Goal: Task Accomplishment & Management: Manage account settings

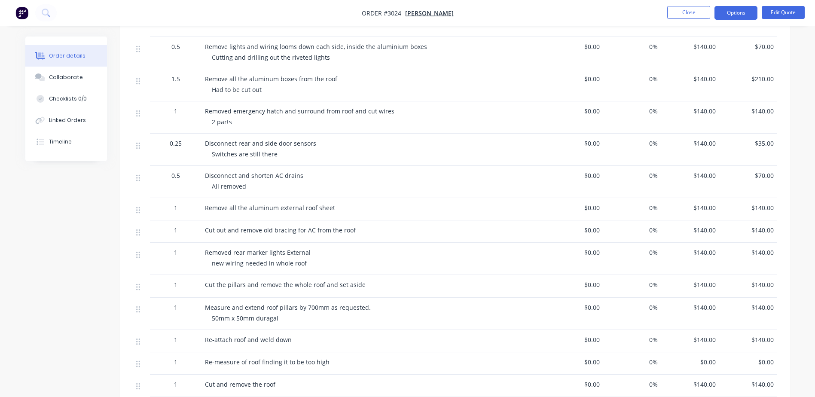
scroll to position [398, 0]
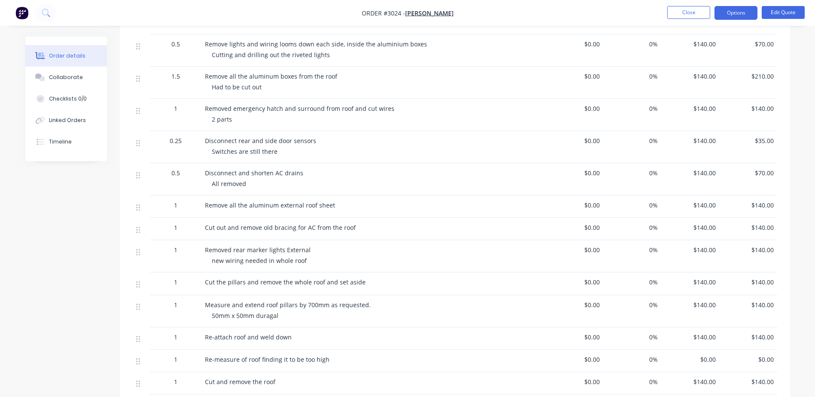
click at [348, 212] on div "Remove all the aluminum external roof sheet" at bounding box center [374, 207] width 344 height 22
click at [172, 206] on div "1" at bounding box center [175, 205] width 45 height 9
click at [176, 205] on span "1" at bounding box center [175, 205] width 3 height 9
click at [174, 205] on span "1" at bounding box center [175, 205] width 3 height 9
click at [802, 10] on button "Edit Quote" at bounding box center [783, 12] width 43 height 13
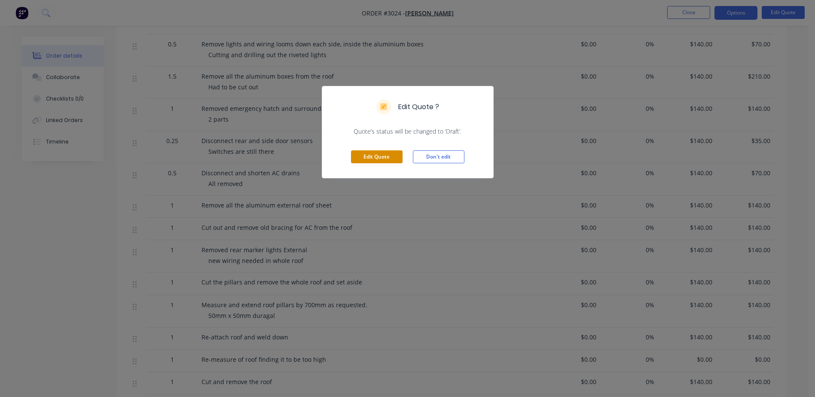
click at [384, 155] on button "Edit Quote" at bounding box center [377, 156] width 52 height 13
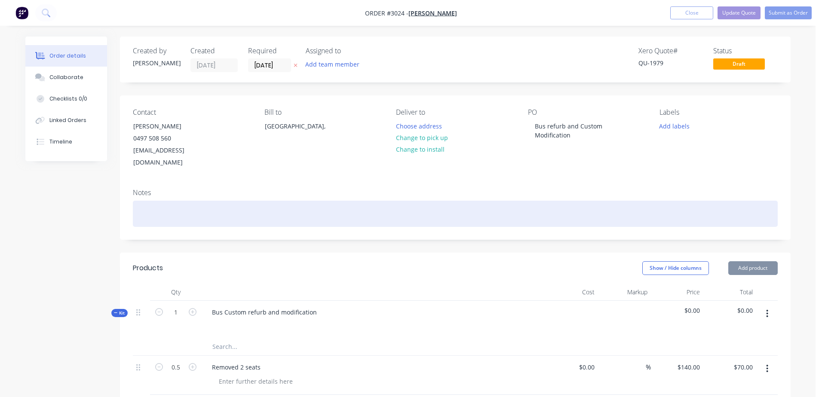
type input "$140.00"
type input "$70.00"
type input "$140.00"
type input "$210.00"
type input "$140.00"
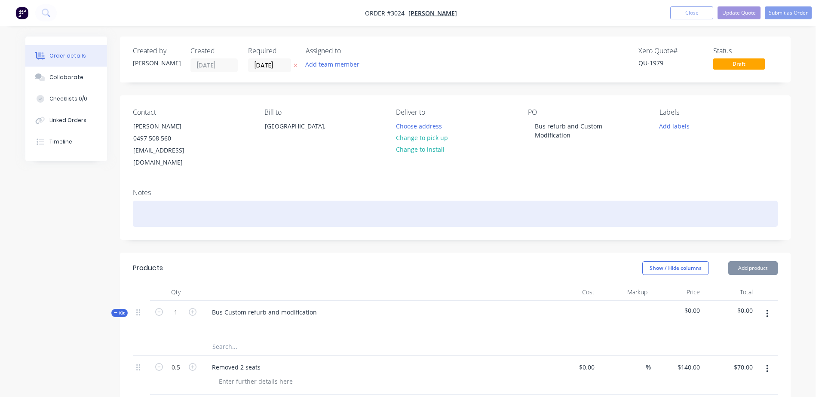
type input "$210.00"
type input "$140.00"
type input "$70.00"
type input "$140.00"
type input "$70.00"
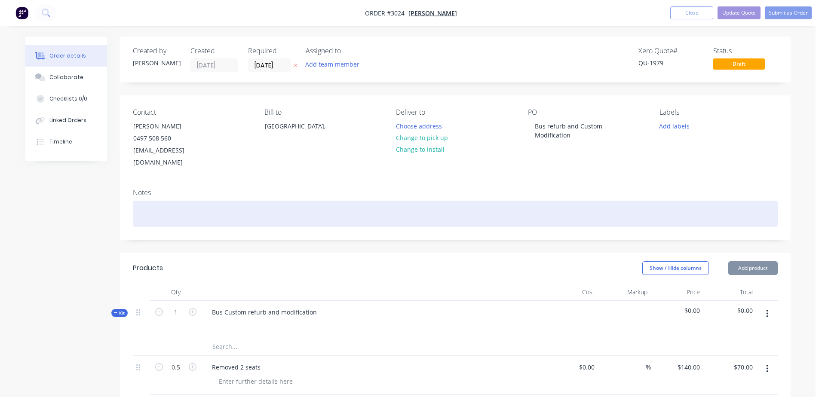
type input "$140.00"
type input "$210.00"
type input "$140.00"
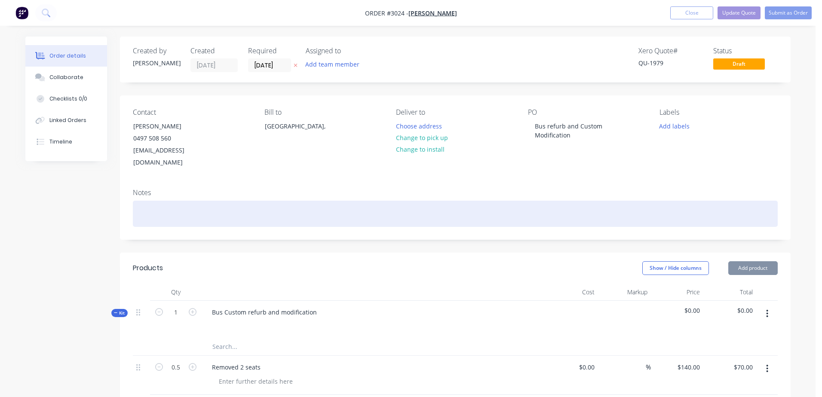
type input "$35.00"
type input "$140.00"
type input "$70.00"
type input "$140.00"
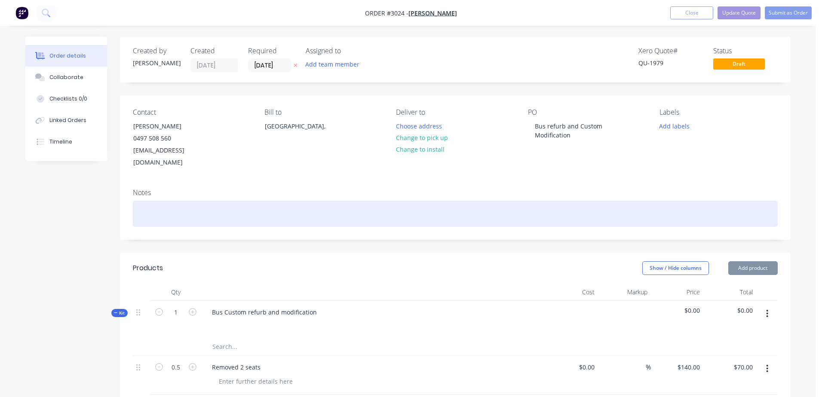
type input "$140.00"
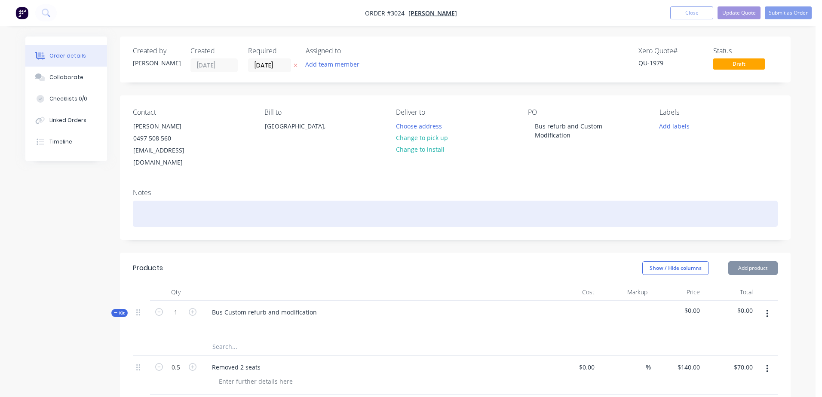
type input "$140.00"
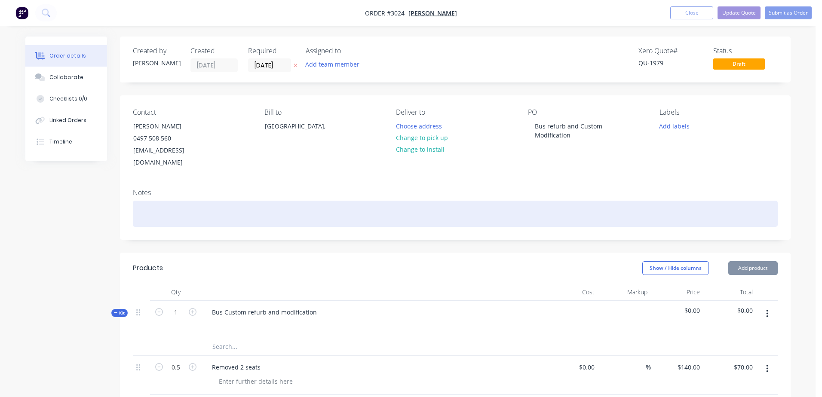
type input "$140.00"
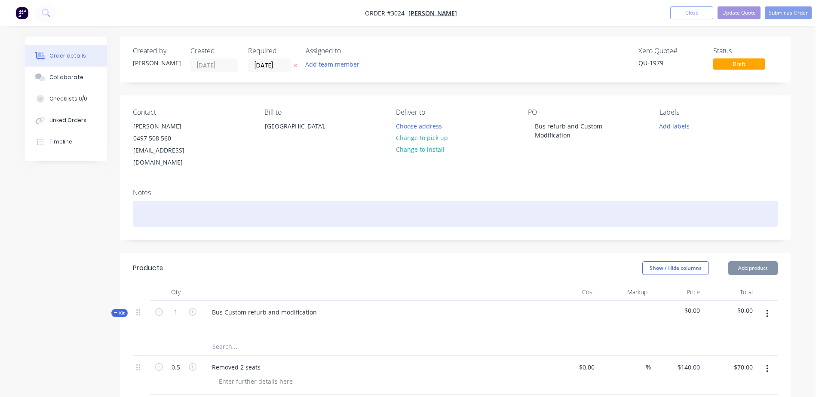
type input "$140.00"
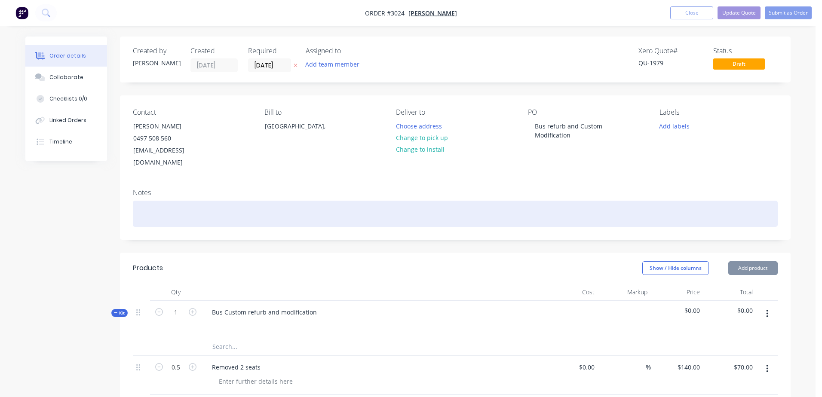
type input "$140.00"
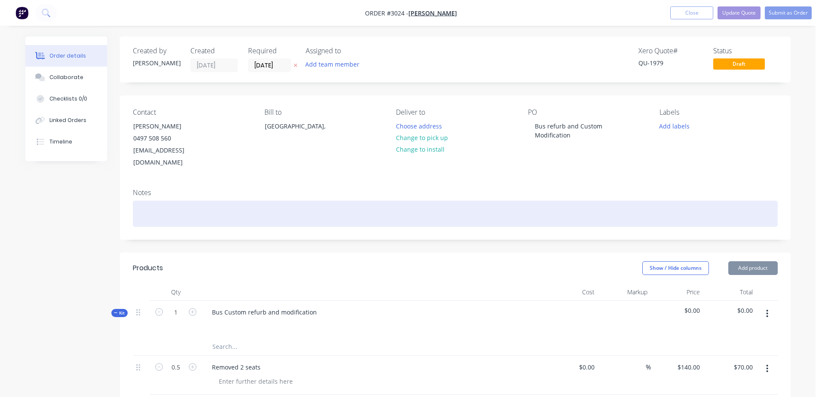
type input "$140.00"
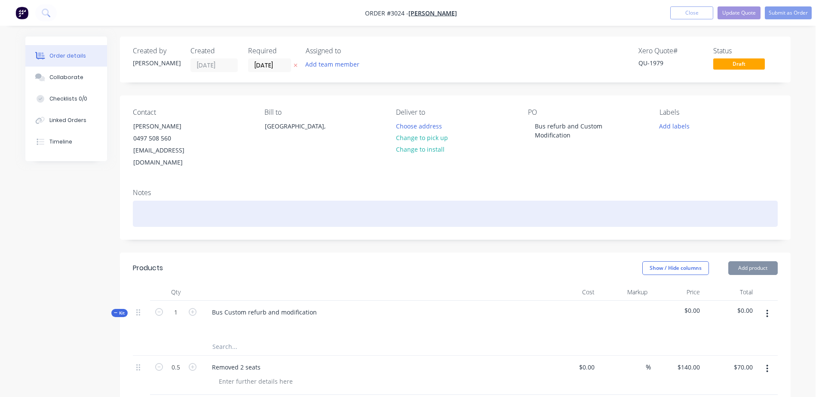
type input "$140.00"
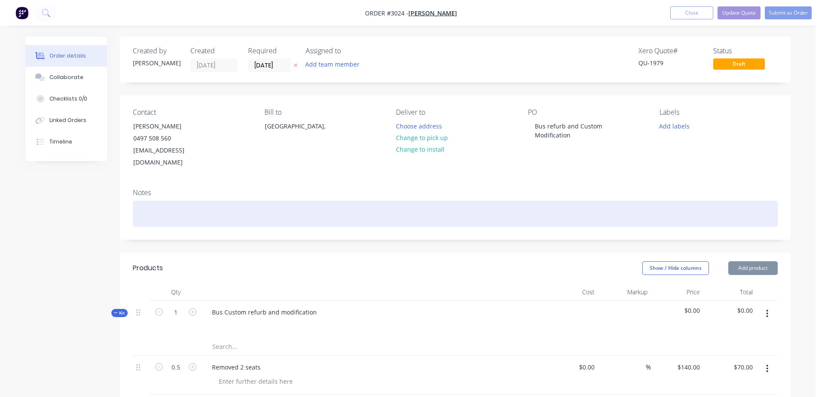
type input "$140.00"
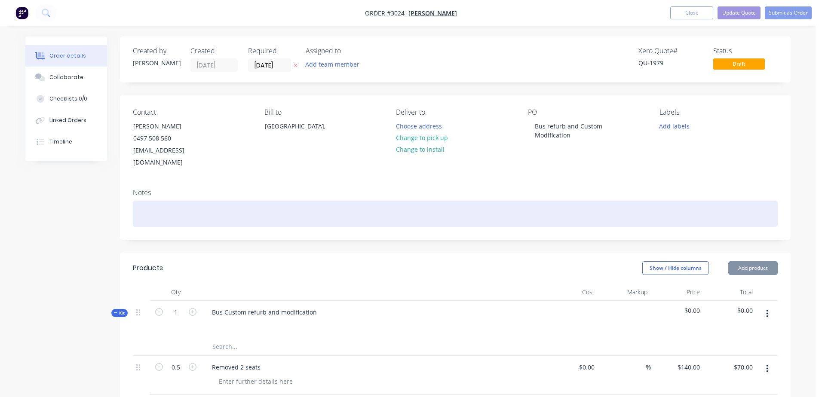
type input "$140.00"
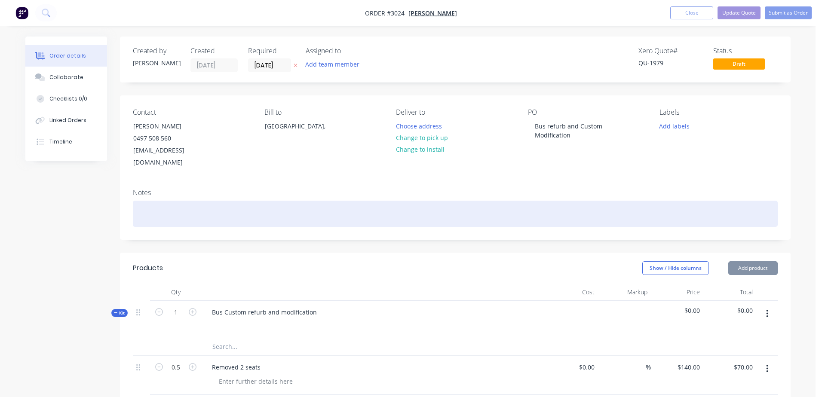
type input "$140.00"
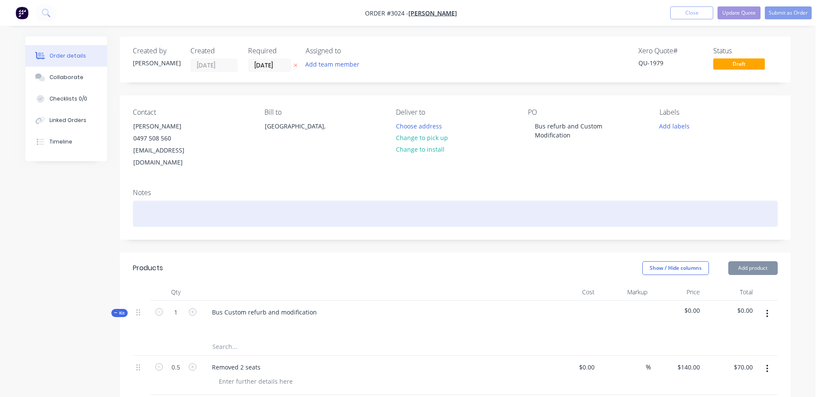
type input "$4,000.00"
type input "$140.00"
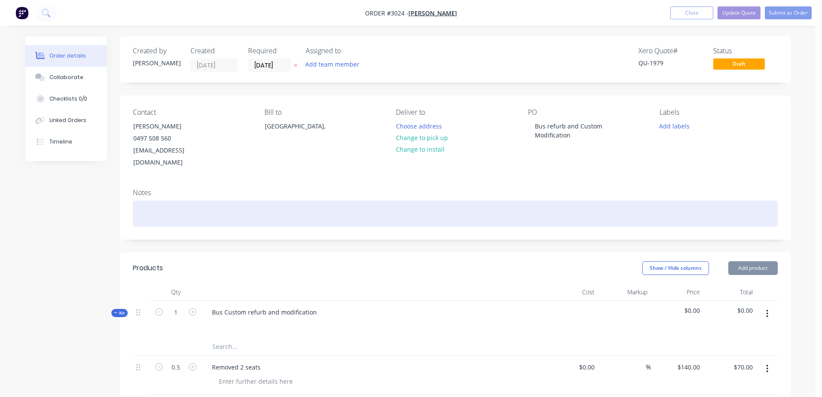
type input "$140.00"
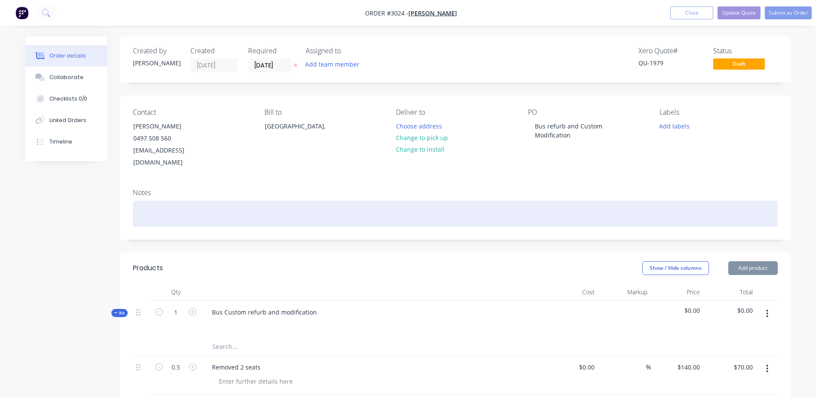
type input "$140.00"
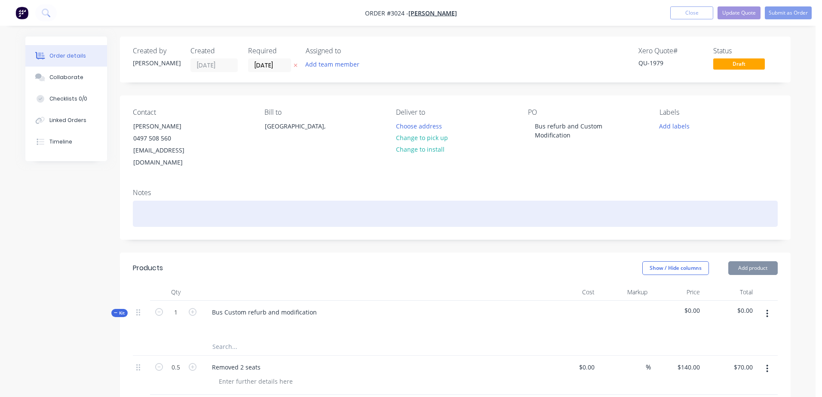
type input "$140.00"
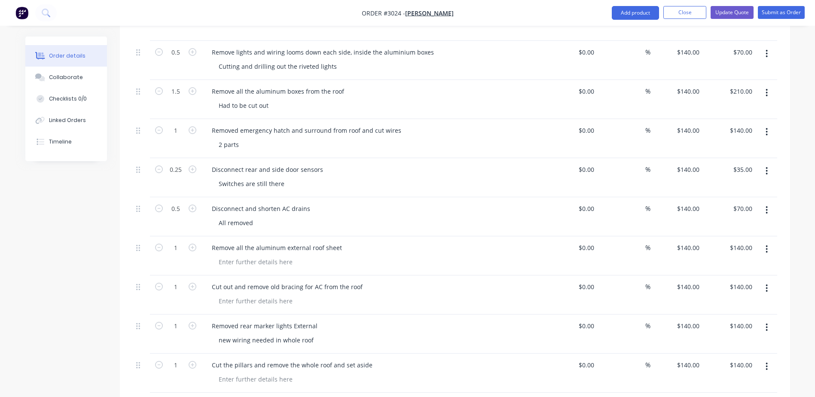
scroll to position [473, 0]
click at [192, 242] on icon "button" at bounding box center [193, 246] width 8 height 8
type input "2"
type input "$280.00"
click at [196, 242] on icon "button" at bounding box center [193, 246] width 8 height 8
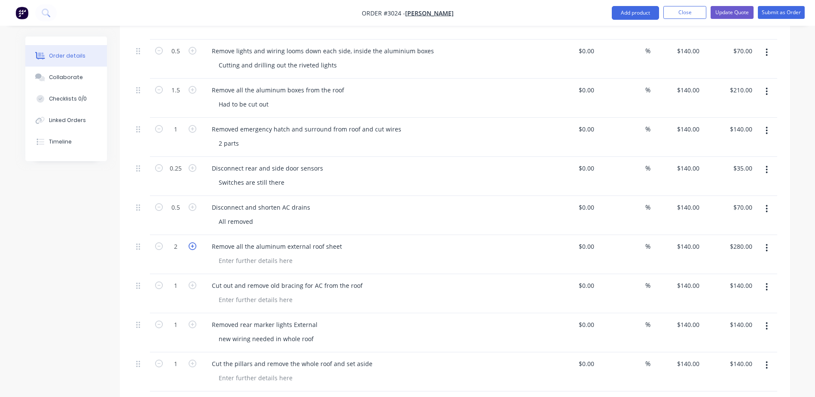
type input "3"
type input "$420.00"
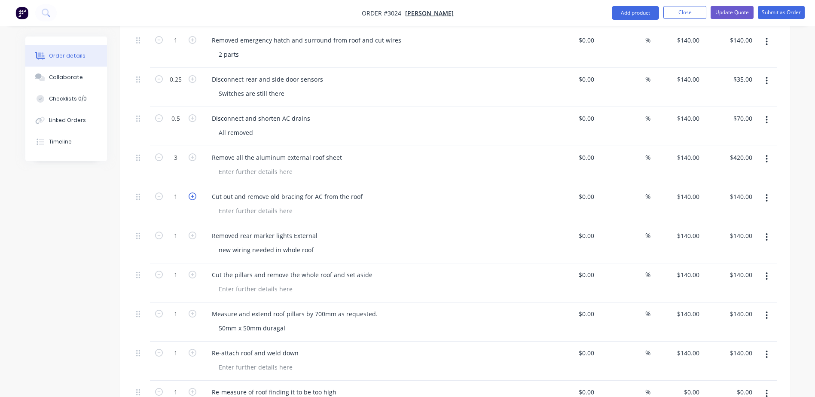
scroll to position [559, 0]
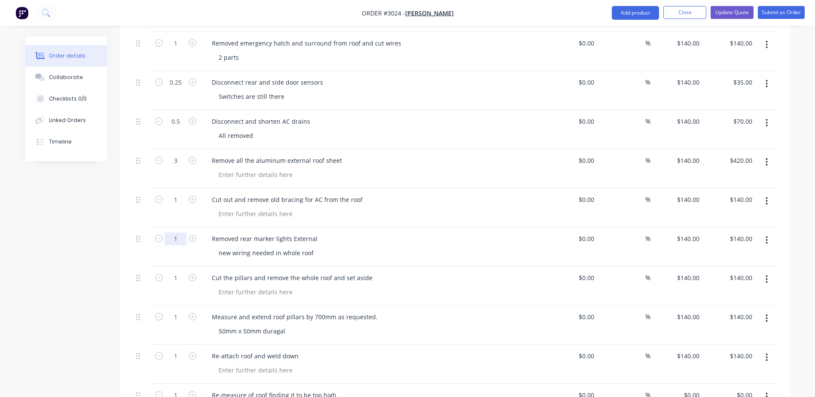
click at [178, 233] on input "1" at bounding box center [176, 239] width 22 height 13
type input "0.25"
type input "$35.00"
click at [181, 250] on div "0.25" at bounding box center [176, 246] width 52 height 39
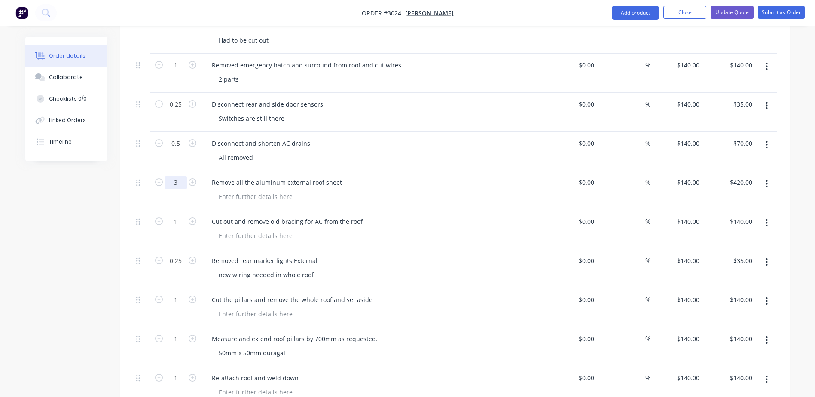
scroll to position [516, 0]
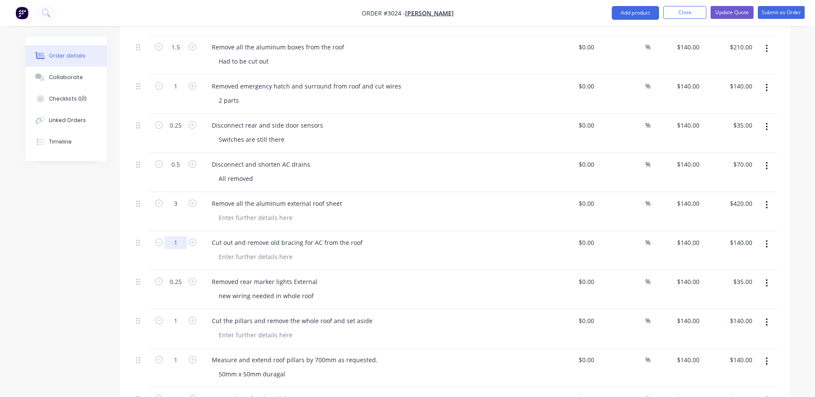
click at [180, 236] on input "1" at bounding box center [176, 242] width 22 height 13
type input "0.5"
type input "$70.00"
click at [187, 209] on div "3" at bounding box center [176, 211] width 52 height 39
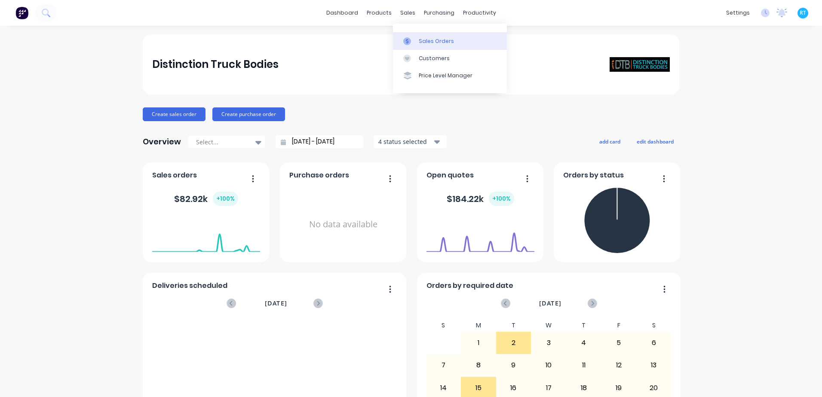
click at [425, 37] on link "Sales Orders" at bounding box center [450, 40] width 114 height 17
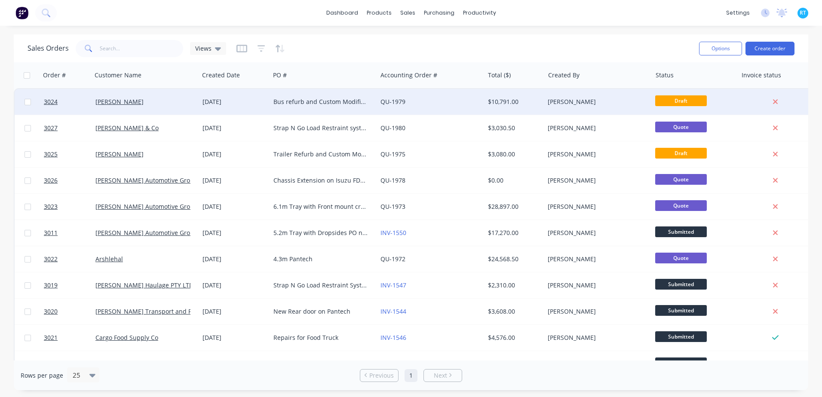
click at [414, 110] on div "QU-1979" at bounding box center [430, 102] width 107 height 26
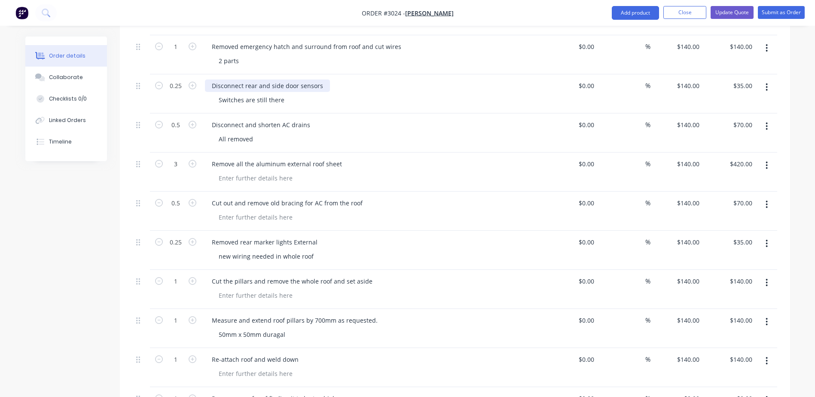
scroll to position [559, 0]
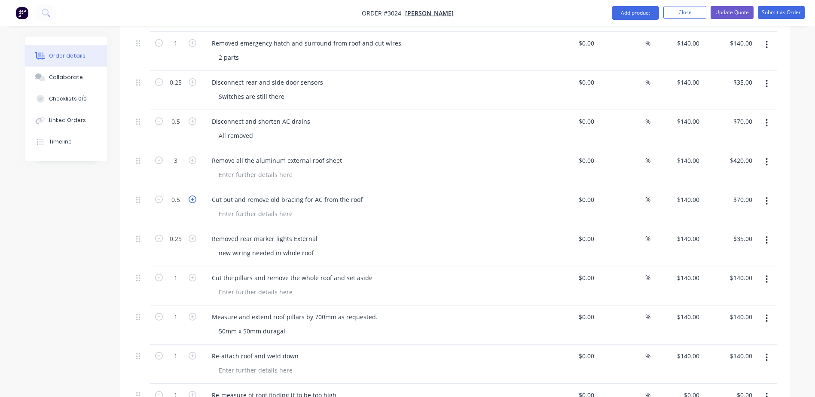
click at [191, 196] on icon "button" at bounding box center [193, 200] width 8 height 8
type input "1.5"
type input "$210.00"
click at [156, 196] on icon "button" at bounding box center [159, 200] width 8 height 8
type input "0.5"
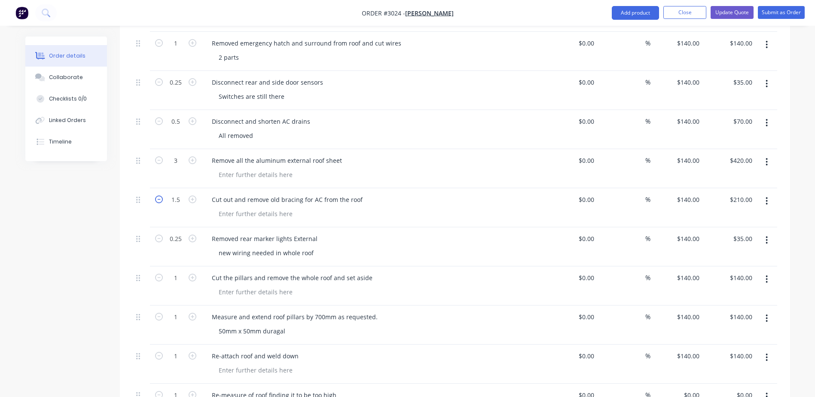
type input "$70.00"
click at [178, 193] on input "0.5" at bounding box center [176, 199] width 22 height 13
type input "1"
type input "$140.00"
click at [200, 193] on div "1" at bounding box center [176, 207] width 52 height 39
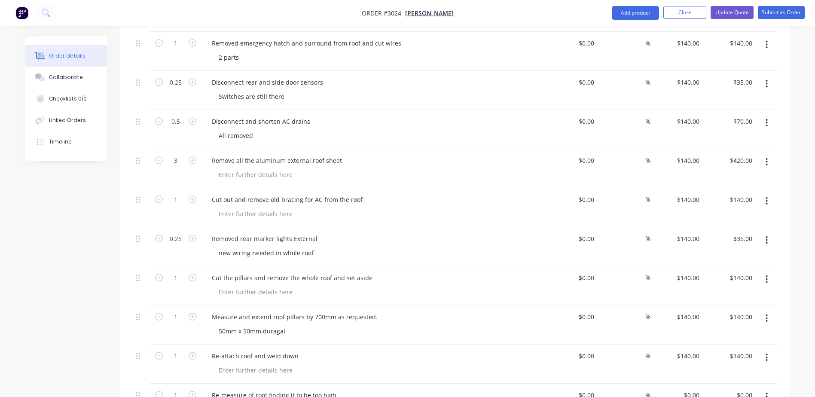
scroll to position [602, 0]
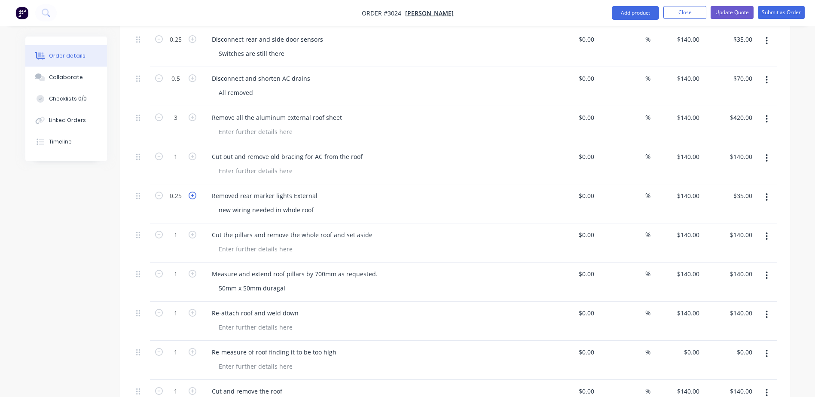
click at [190, 192] on icon "button" at bounding box center [193, 196] width 8 height 8
type input "1.25"
type input "$175.00"
click at [180, 190] on input "1.25" at bounding box center [176, 196] width 22 height 13
type input "0.5"
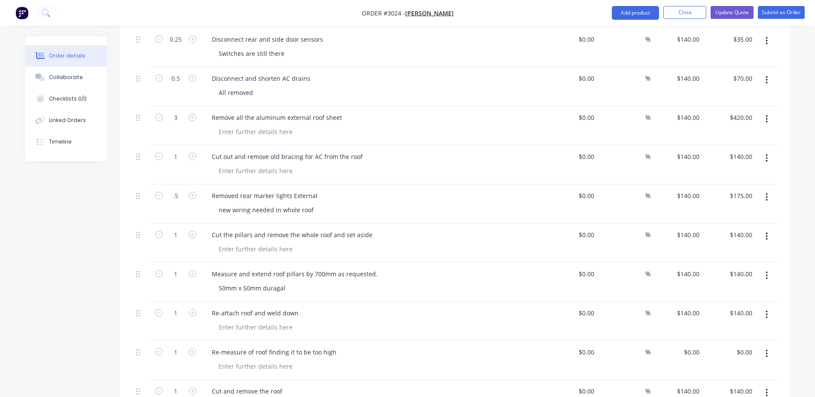
type input "$70.00"
click at [154, 199] on div "0.5" at bounding box center [176, 203] width 52 height 39
click at [195, 270] on icon "button" at bounding box center [193, 274] width 8 height 8
type input "2"
type input "$280.00"
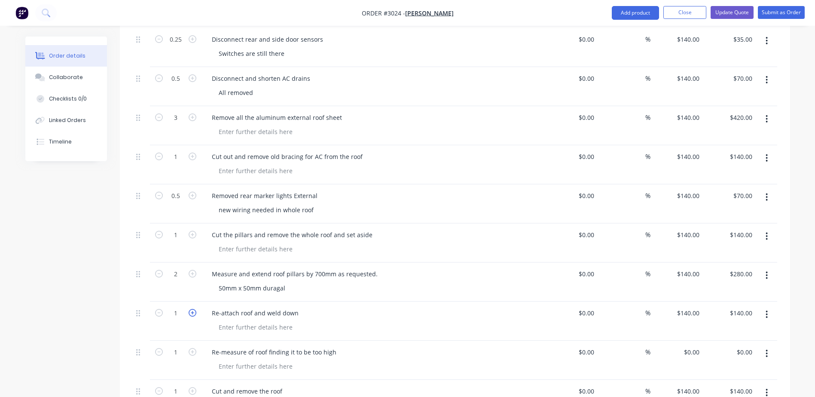
click at [190, 309] on icon "button" at bounding box center [193, 313] width 8 height 8
type input "2"
type input "$280.00"
click at [150, 302] on div "2" at bounding box center [176, 321] width 52 height 39
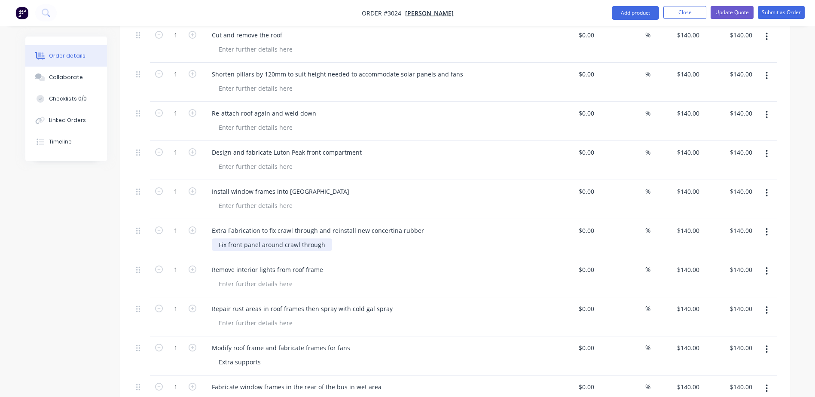
scroll to position [946, 0]
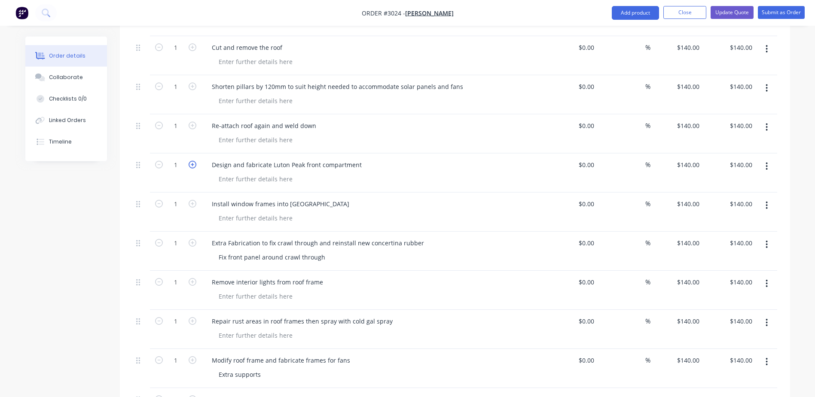
click at [193, 161] on icon "button" at bounding box center [193, 165] width 8 height 8
type input "2"
type input "$280.00"
click at [193, 161] on icon "button" at bounding box center [193, 165] width 8 height 8
type input "3"
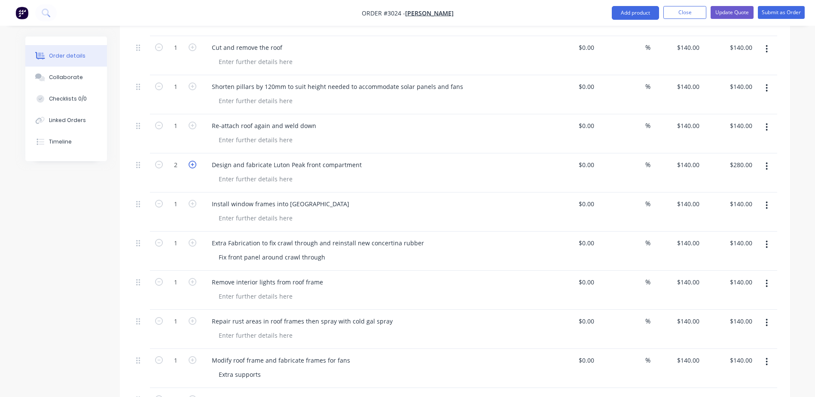
type input "$420.00"
click at [193, 161] on icon "button" at bounding box center [193, 165] width 8 height 8
type input "4"
type input "$560.00"
click at [193, 161] on icon "button" at bounding box center [193, 165] width 8 height 8
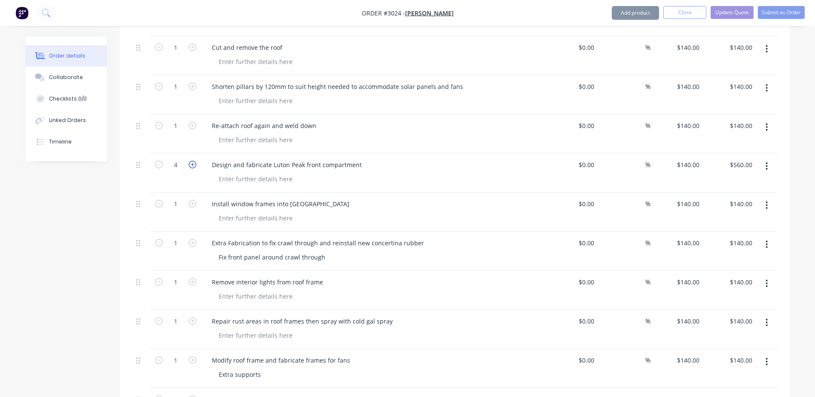
type input "5"
type input "$700.00"
click at [193, 161] on icon "button" at bounding box center [193, 165] width 8 height 8
type input "6"
type input "$840.00"
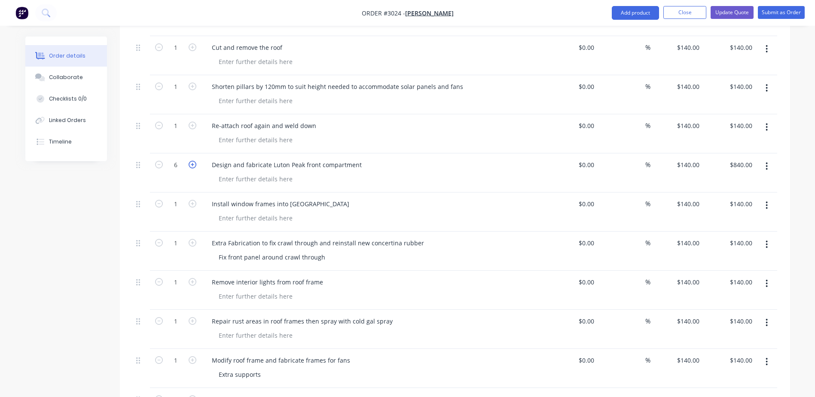
click at [193, 161] on icon "button" at bounding box center [193, 165] width 8 height 8
type input "7"
type input "$980.00"
click at [193, 161] on icon "button" at bounding box center [193, 165] width 8 height 8
type input "8"
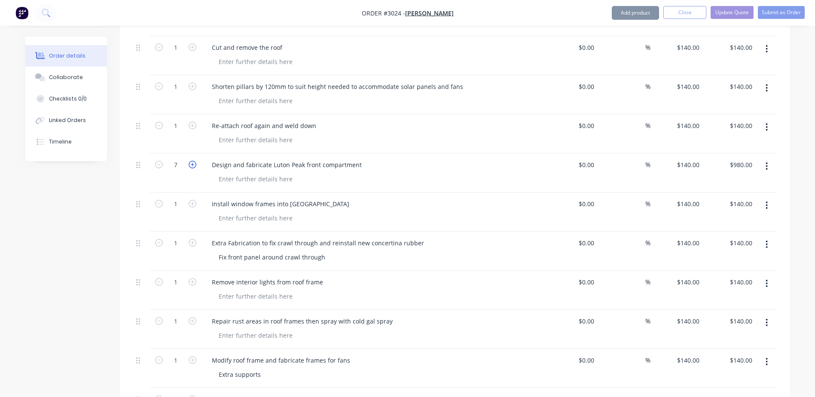
type input "$1,120.00"
click at [193, 161] on icon "button" at bounding box center [193, 165] width 8 height 8
type input "9"
type input "$1,260.00"
click at [193, 161] on icon "button" at bounding box center [193, 165] width 8 height 8
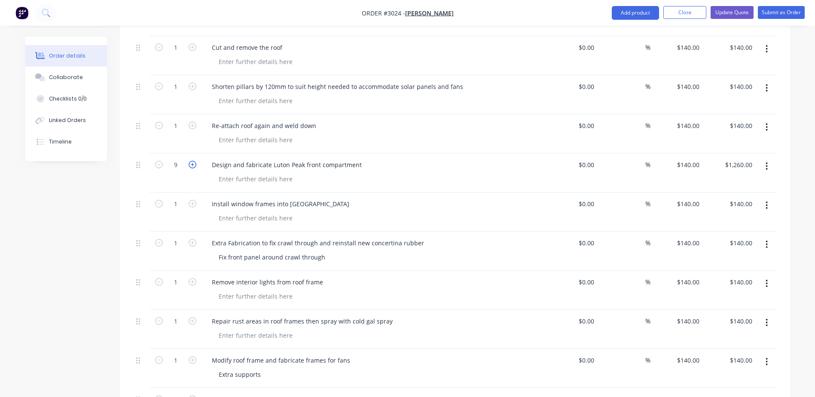
type input "10"
type input "$1,400.00"
click at [193, 161] on icon "button" at bounding box center [193, 165] width 8 height 8
type input "11"
type input "$1,540.00"
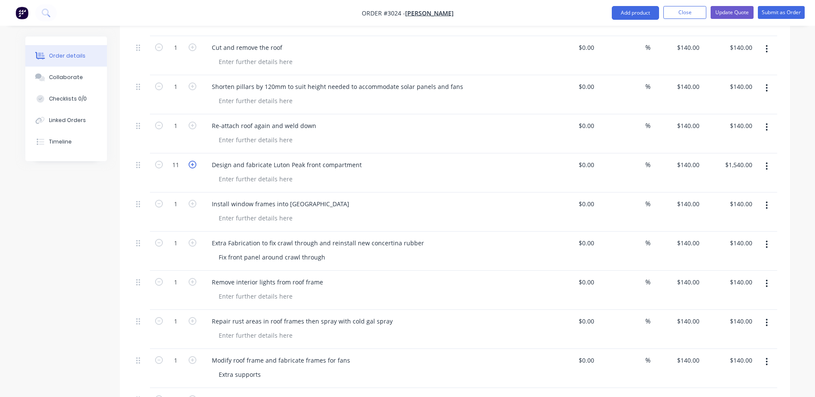
click at [193, 161] on icon "button" at bounding box center [193, 165] width 8 height 8
type input "12"
type input "$1,680.00"
click at [193, 161] on icon "button" at bounding box center [193, 165] width 8 height 8
type input "13"
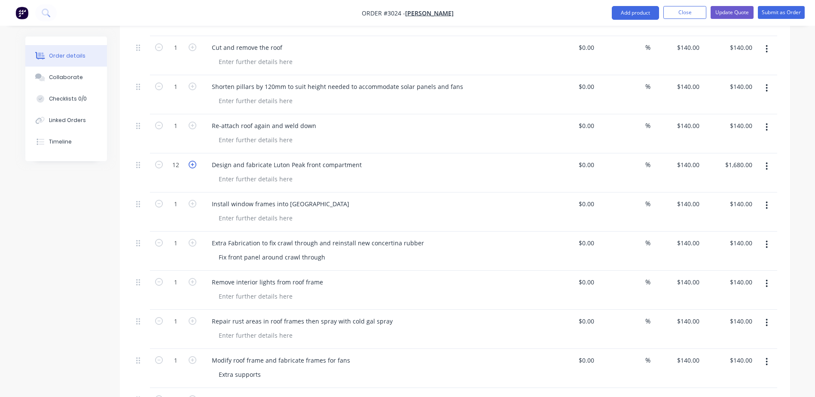
type input "$1,820.00"
click at [193, 161] on icon "button" at bounding box center [193, 165] width 8 height 8
type input "14"
type input "$1,960.00"
click at [193, 161] on icon "button" at bounding box center [193, 165] width 8 height 8
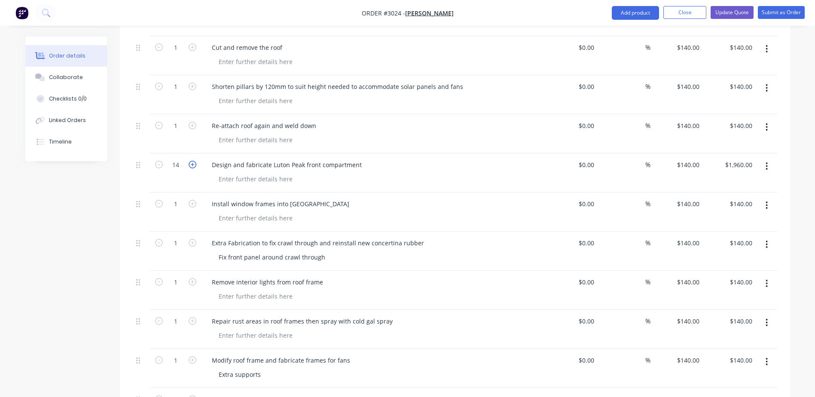
type input "15"
type input "$2,100.00"
click at [193, 161] on icon "button" at bounding box center [193, 165] width 8 height 8
type input "16"
type input "$2,240.00"
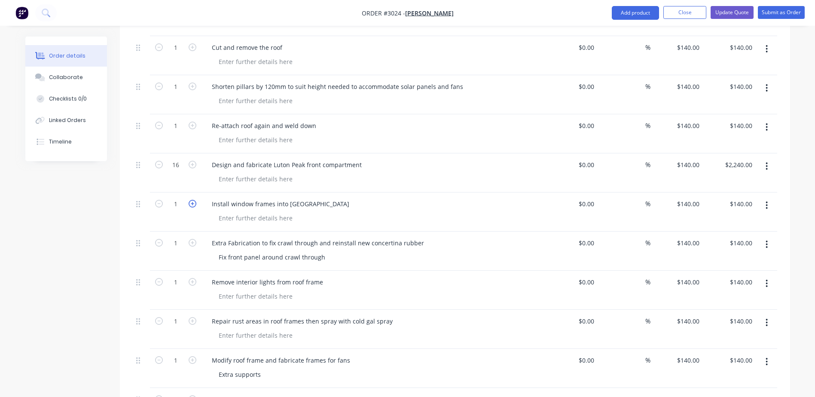
click at [194, 200] on icon "button" at bounding box center [193, 204] width 8 height 8
type input "2"
type input "$280.00"
click at [194, 200] on icon "button" at bounding box center [193, 204] width 8 height 8
type input "3"
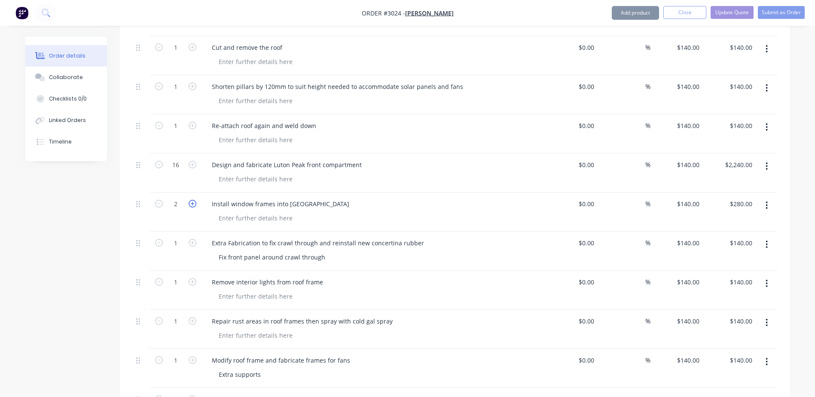
type input "$420.00"
click at [157, 197] on form "3" at bounding box center [175, 203] width 45 height 13
click at [159, 200] on icon "button" at bounding box center [159, 204] width 8 height 8
type input "2"
type input "$280.00"
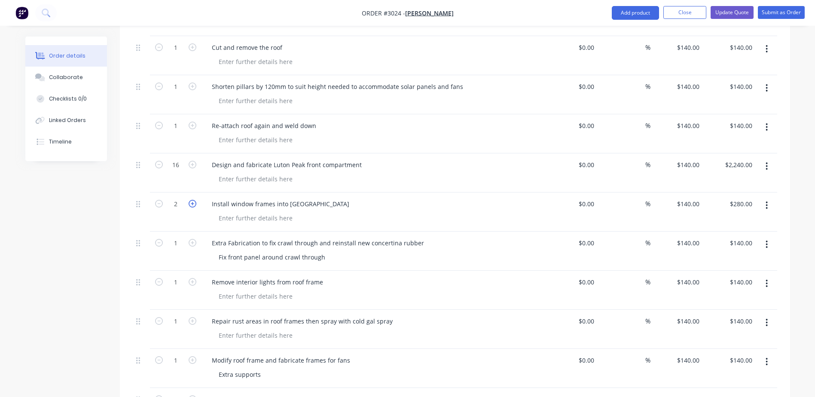
click at [192, 200] on icon "button" at bounding box center [193, 204] width 8 height 8
type input "3"
type input "$420.00"
click at [192, 200] on icon "button" at bounding box center [193, 204] width 8 height 8
type input "4"
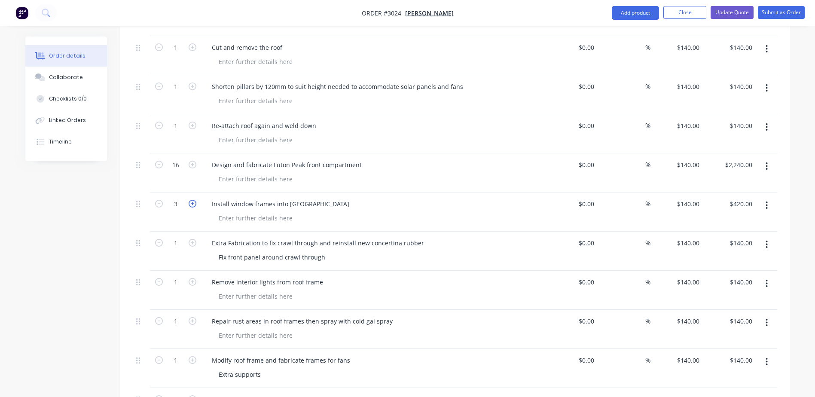
type input "$560.00"
click at [195, 200] on icon "button" at bounding box center [193, 204] width 8 height 8
type input "5"
type input "$700.00"
click at [195, 200] on icon "button" at bounding box center [193, 204] width 8 height 8
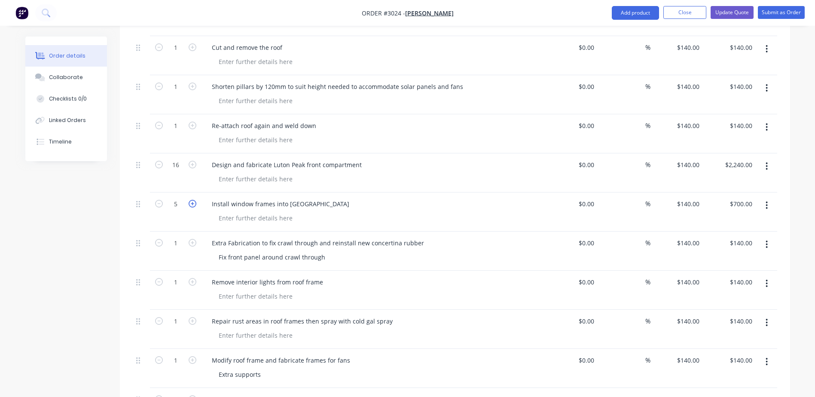
type input "6"
type input "$840.00"
click at [195, 200] on icon "button" at bounding box center [193, 204] width 8 height 8
type input "7"
type input "$980.00"
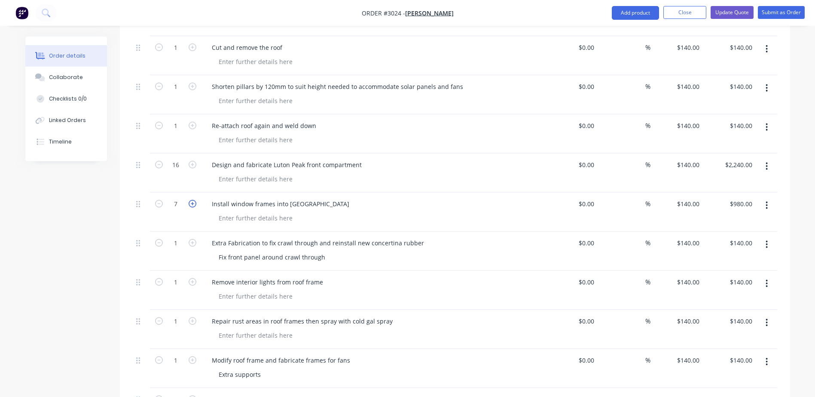
click at [195, 200] on icon "button" at bounding box center [193, 204] width 8 height 8
type input "8"
type input "$1,120.00"
click at [162, 200] on icon "button" at bounding box center [159, 204] width 8 height 8
type input "7"
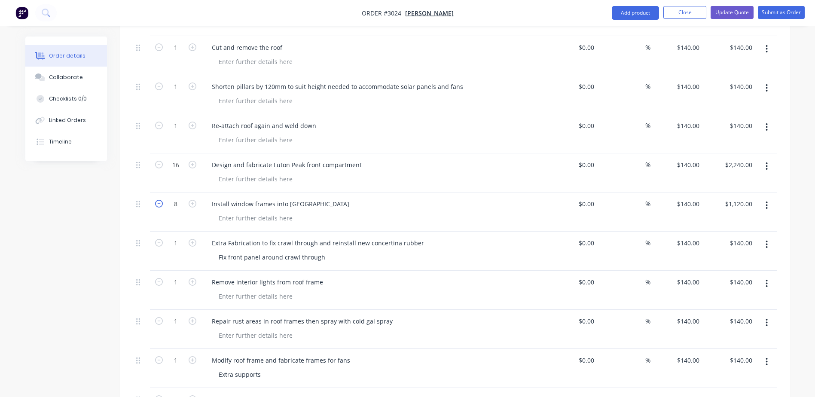
type input "$980.00"
click at [162, 200] on icon "button" at bounding box center [159, 204] width 8 height 8
type input "6"
type input "$840.00"
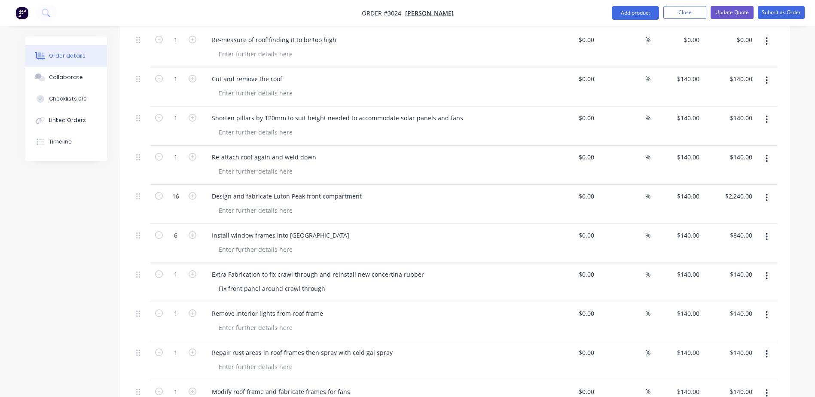
scroll to position [935, 0]
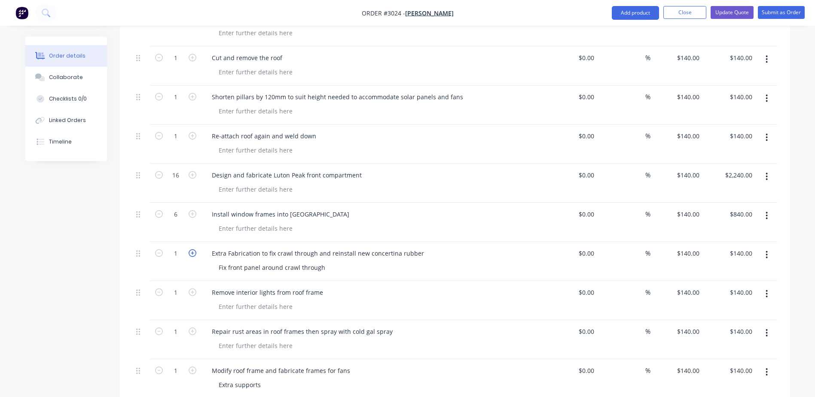
click at [189, 249] on icon "button" at bounding box center [193, 253] width 8 height 8
type input "2"
type input "$280.00"
click at [189, 249] on icon "button" at bounding box center [193, 253] width 8 height 8
type input "3"
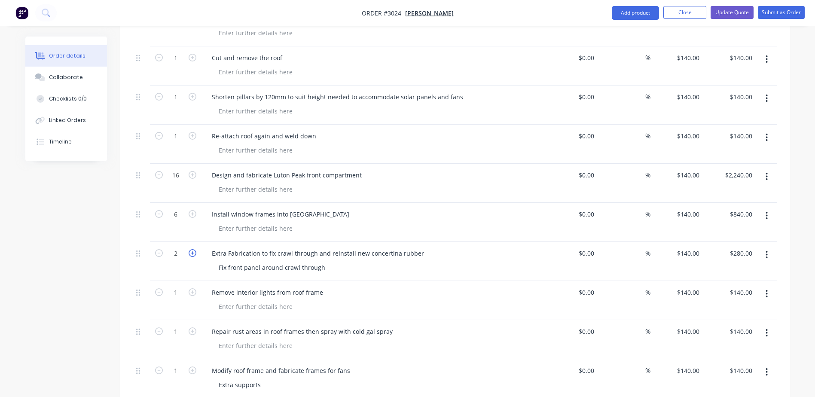
type input "$420.00"
click at [189, 249] on icon "button" at bounding box center [193, 253] width 8 height 8
type input "4"
type input "$560.00"
click at [189, 249] on icon "button" at bounding box center [193, 253] width 8 height 8
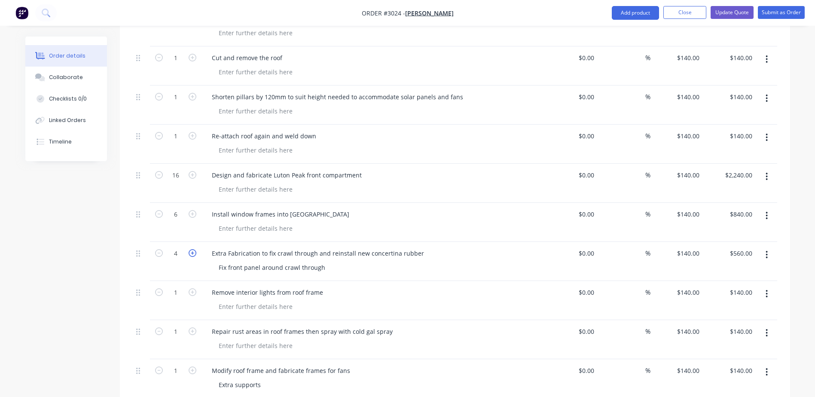
type input "5"
type input "$700.00"
click at [189, 249] on icon "button" at bounding box center [193, 253] width 8 height 8
type input "6"
type input "$840.00"
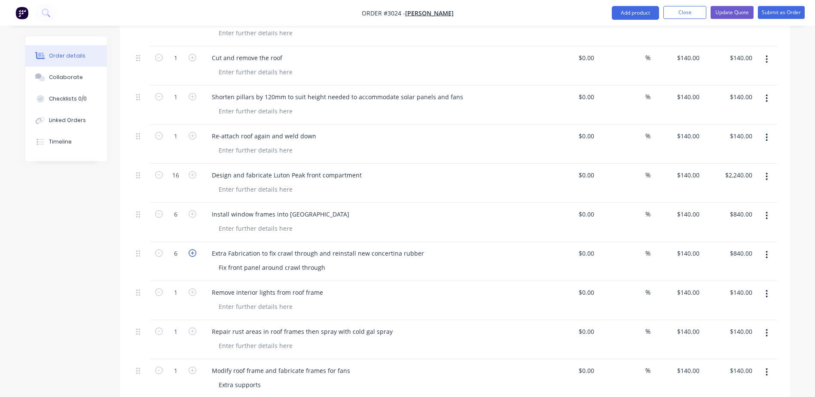
click at [195, 249] on icon "button" at bounding box center [193, 253] width 8 height 8
type input "7"
type input "$980.00"
click at [195, 249] on icon "button" at bounding box center [193, 253] width 8 height 8
type input "8"
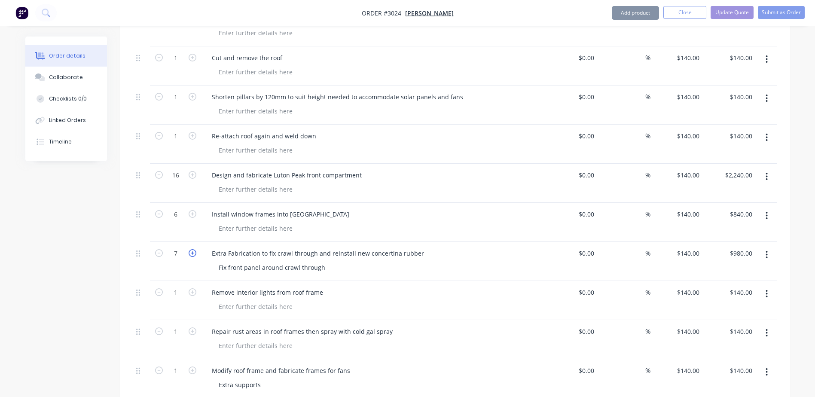
type input "$1,120.00"
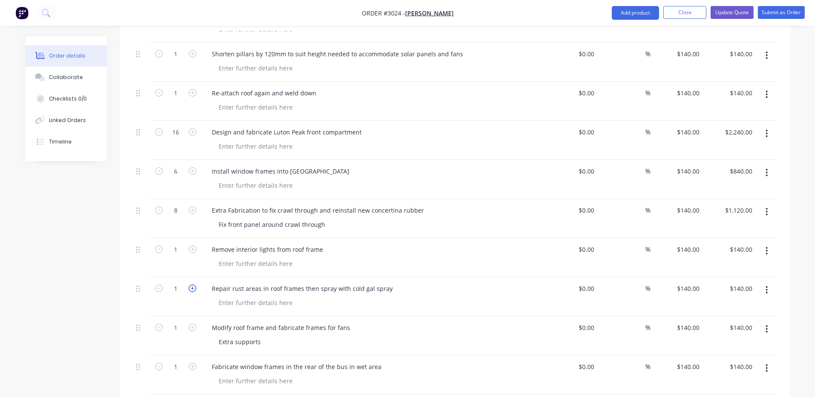
scroll to position [1021, 0]
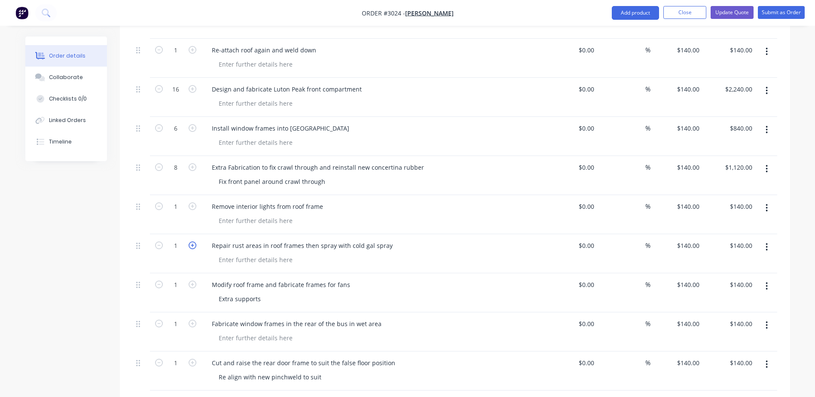
click at [192, 242] on icon "button" at bounding box center [193, 246] width 8 height 8
type input "2"
type input "$280.00"
click at [192, 242] on icon "button" at bounding box center [193, 246] width 8 height 8
type input "3"
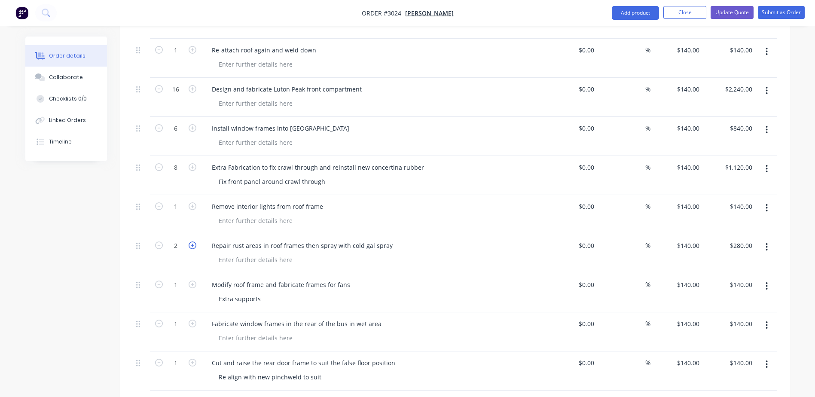
type input "$420.00"
click at [192, 242] on icon "button" at bounding box center [193, 246] width 8 height 8
type input "4"
type input "$560.00"
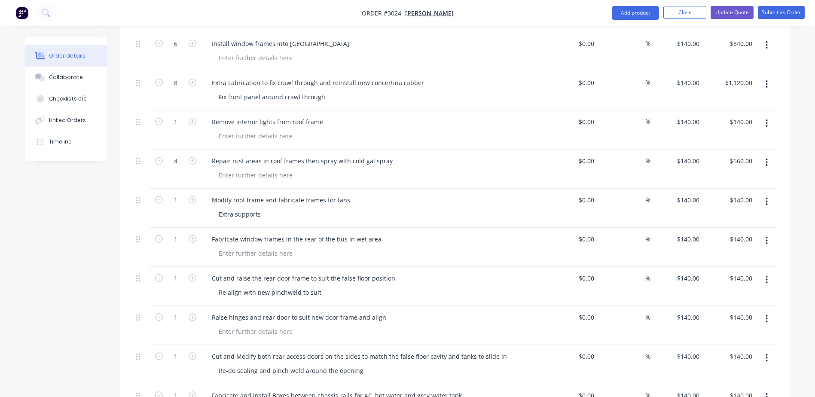
scroll to position [1107, 0]
click at [159, 156] on icon "button" at bounding box center [159, 160] width 8 height 8
type input "3"
type input "$420.00"
click at [159, 156] on icon "button" at bounding box center [159, 160] width 8 height 8
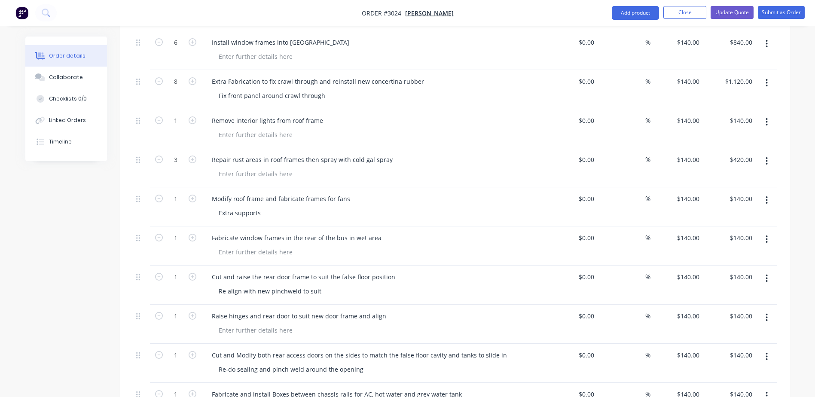
type input "2"
type input "$280.00"
click at [180, 193] on input "1" at bounding box center [176, 199] width 22 height 13
click at [193, 195] on icon "button" at bounding box center [193, 199] width 8 height 8
type input "2"
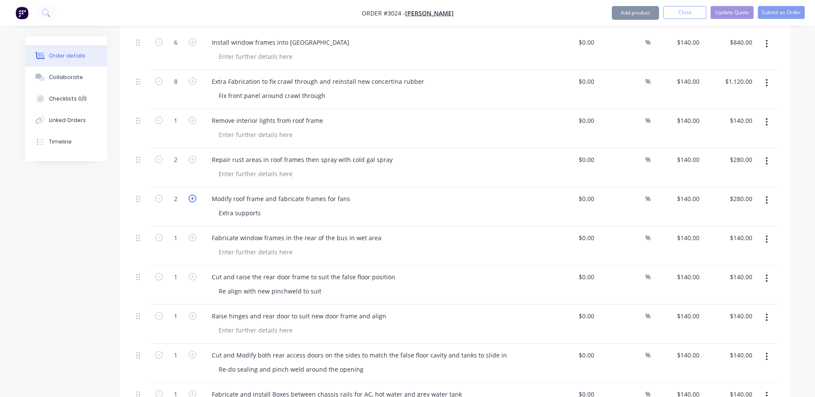
type input "$280.00"
click at [195, 195] on icon "button" at bounding box center [193, 199] width 8 height 8
type input "3"
type input "$420.00"
click at [196, 195] on icon "button" at bounding box center [193, 199] width 8 height 8
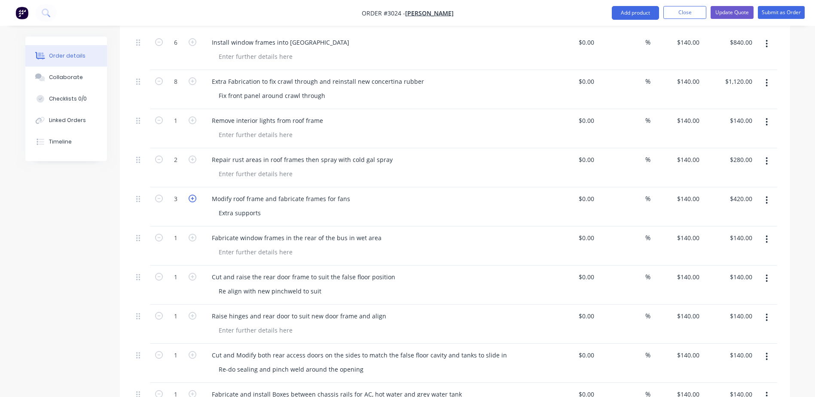
type input "4"
type input "$560.00"
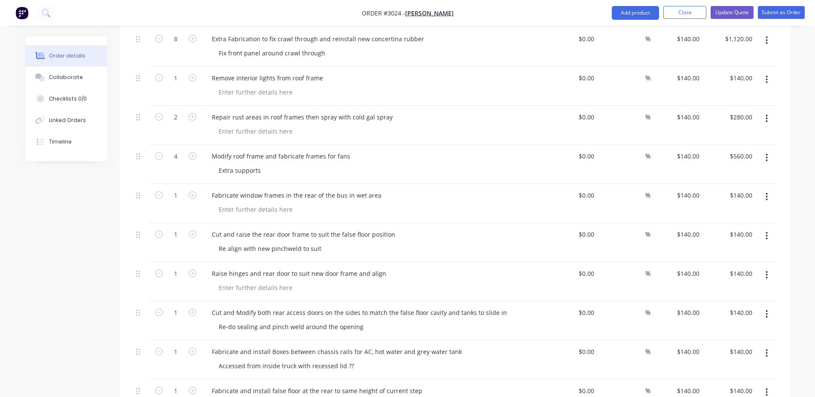
scroll to position [1150, 0]
click at [194, 230] on icon "button" at bounding box center [193, 234] width 8 height 8
type input "2"
type input "$280.00"
click at [194, 230] on icon "button" at bounding box center [193, 234] width 8 height 8
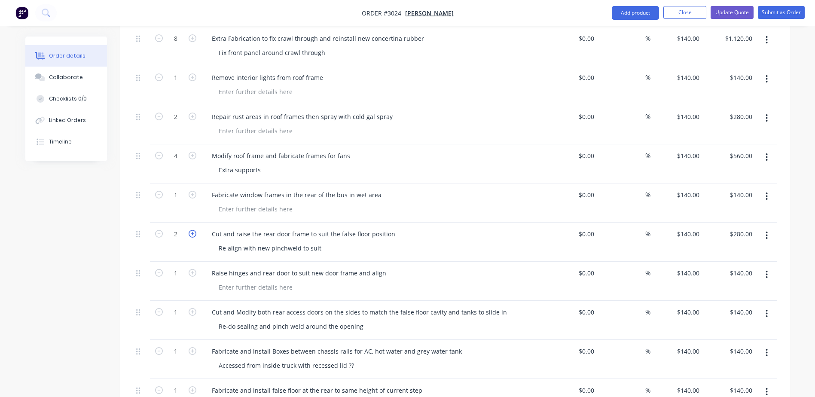
type input "3"
type input "$420.00"
click at [194, 230] on icon "button" at bounding box center [193, 234] width 8 height 8
type input "4"
type input "$560.00"
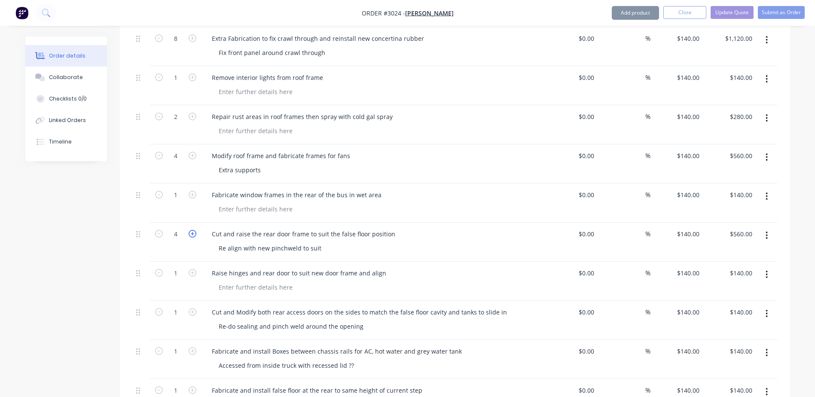
click at [194, 230] on icon "button" at bounding box center [193, 234] width 8 height 8
type input "5"
type input "$700.00"
click at [193, 230] on icon "button" at bounding box center [193, 234] width 8 height 8
type input "6"
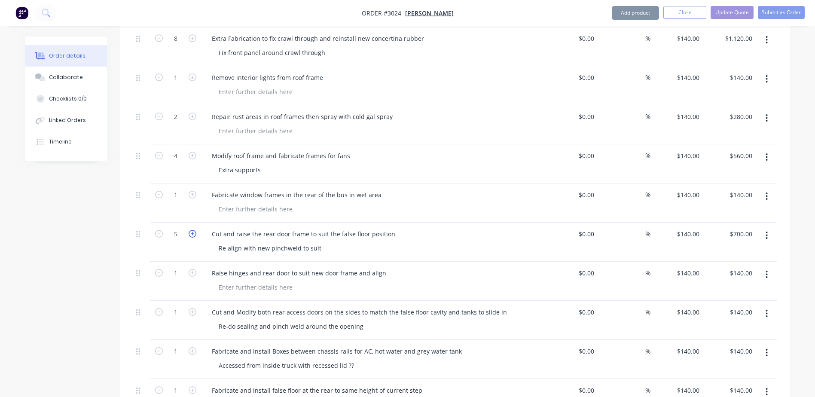
type input "$840.00"
click at [159, 230] on icon "button" at bounding box center [159, 234] width 8 height 8
type input "5"
type input "$700.00"
click at [194, 269] on icon "button" at bounding box center [193, 273] width 8 height 8
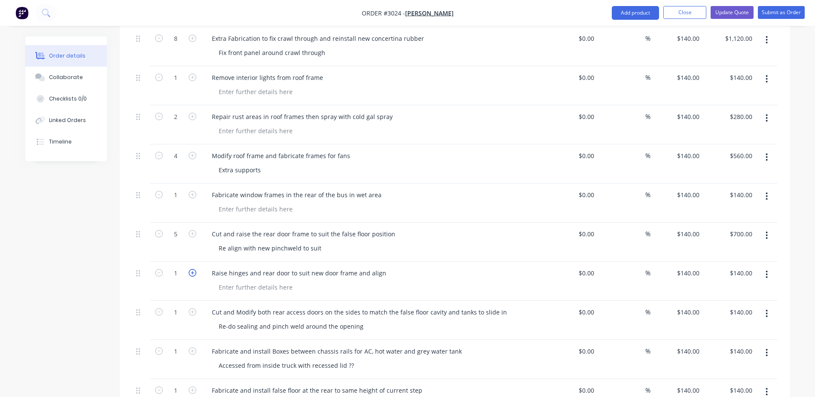
type input "2"
type input "$280.00"
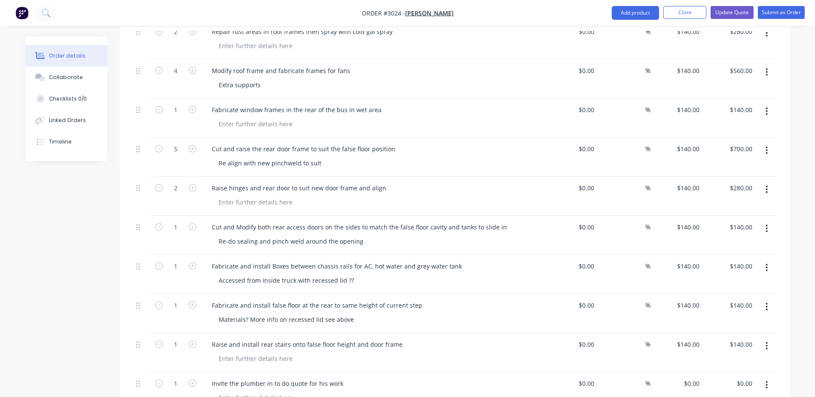
scroll to position [1236, 0]
click at [196, 222] on icon "button" at bounding box center [193, 226] width 8 height 8
type input "2"
type input "$280.00"
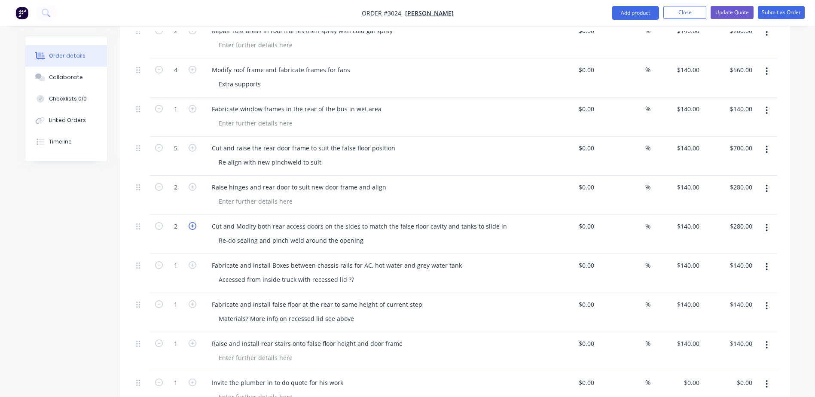
click at [196, 222] on icon "button" at bounding box center [193, 226] width 8 height 8
type input "3"
type input "$420.00"
click at [196, 222] on icon "button" at bounding box center [193, 226] width 8 height 8
type input "4"
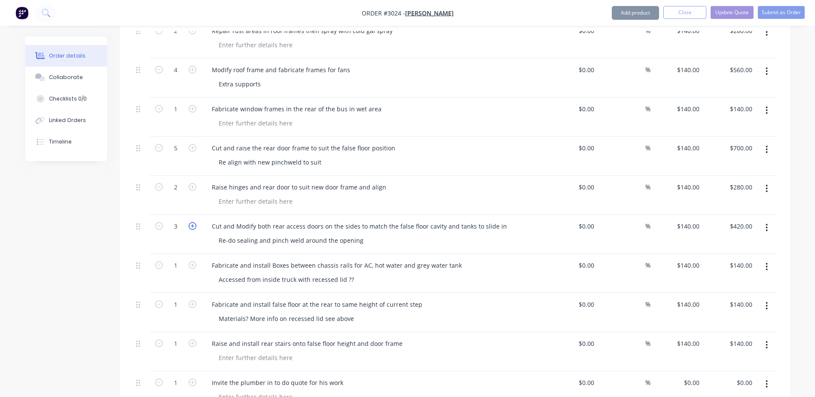
type input "$560.00"
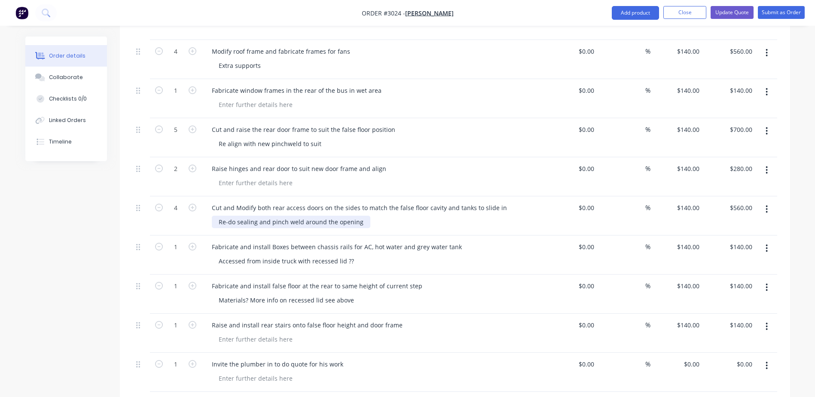
scroll to position [1279, 0]
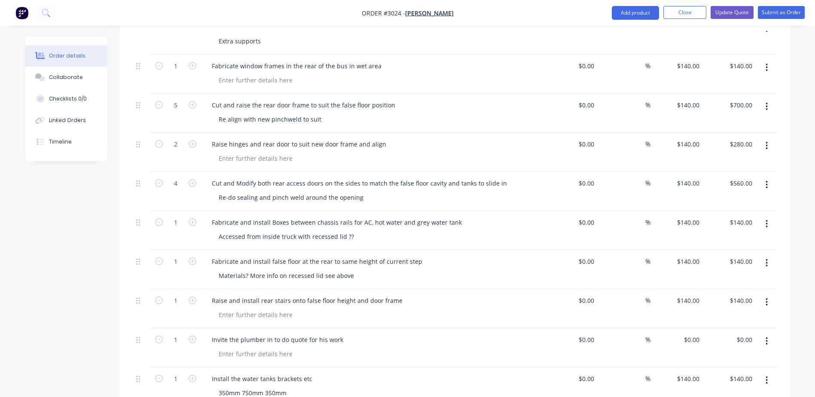
click at [197, 178] on button "button" at bounding box center [192, 182] width 11 height 9
type input "5"
type input "$700.00"
click at [190, 179] on icon "button" at bounding box center [193, 183] width 8 height 8
type input "6"
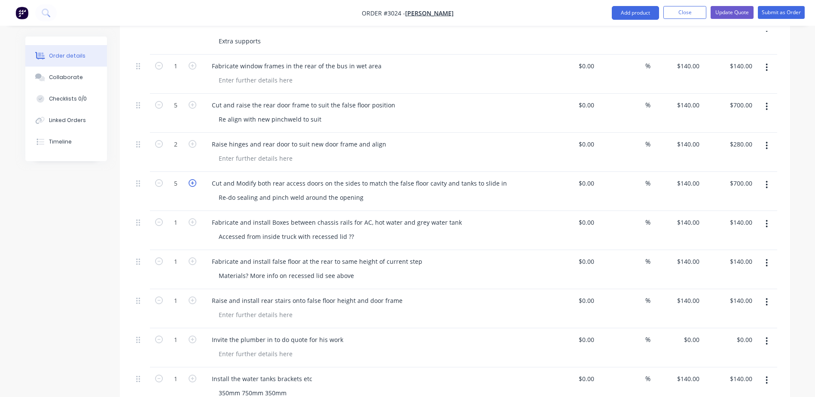
type input "$840.00"
click at [193, 179] on icon "button" at bounding box center [193, 183] width 8 height 8
type input "7"
type input "$980.00"
click at [193, 179] on icon "button" at bounding box center [193, 183] width 8 height 8
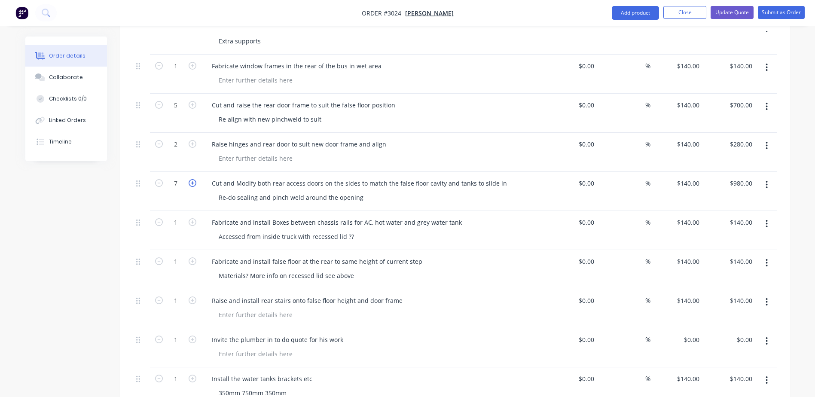
type input "8"
type input "$1,120.00"
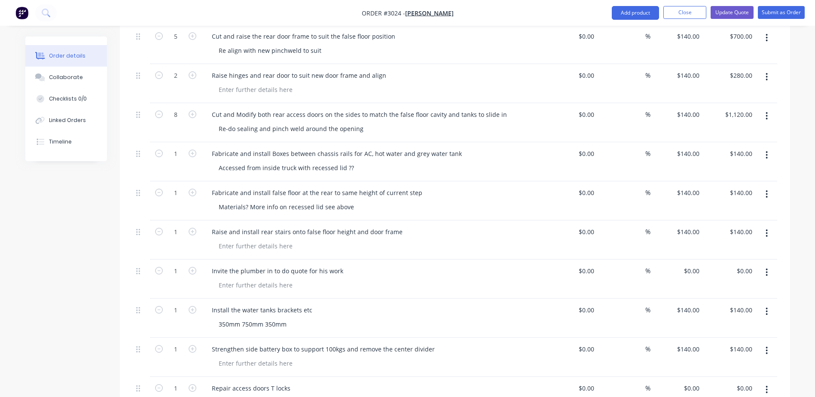
scroll to position [1365, 0]
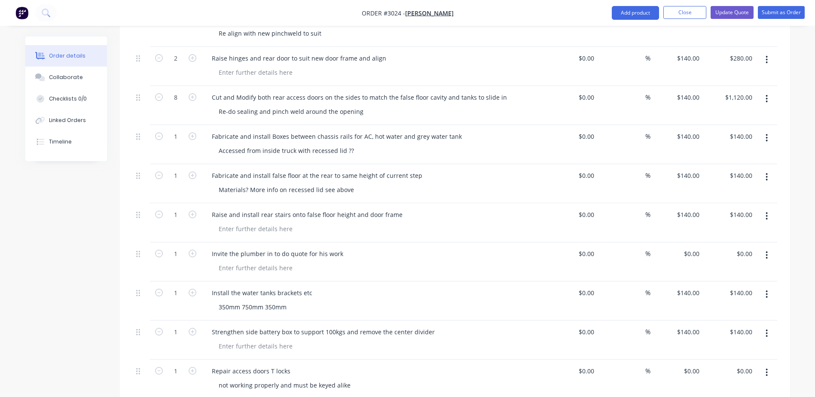
click at [490, 144] on div "Accessed from inside truck with recessed lid ??" at bounding box center [377, 150] width 330 height 12
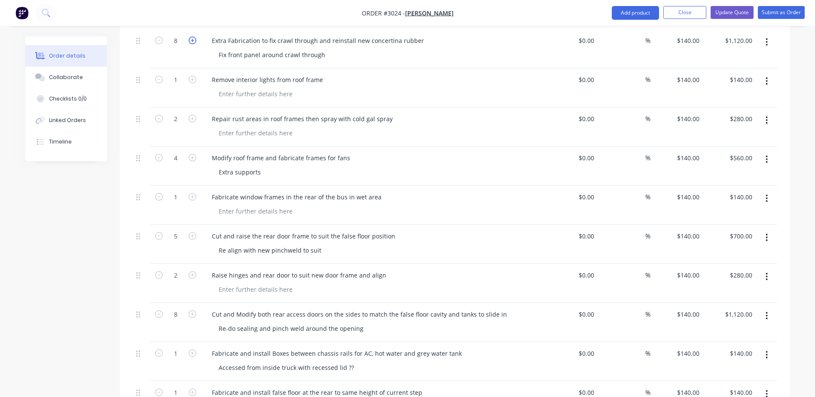
scroll to position [1150, 0]
click at [190, 191] on icon "button" at bounding box center [193, 195] width 8 height 8
type input "2"
type input "$280.00"
click at [190, 191] on icon "button" at bounding box center [193, 195] width 8 height 8
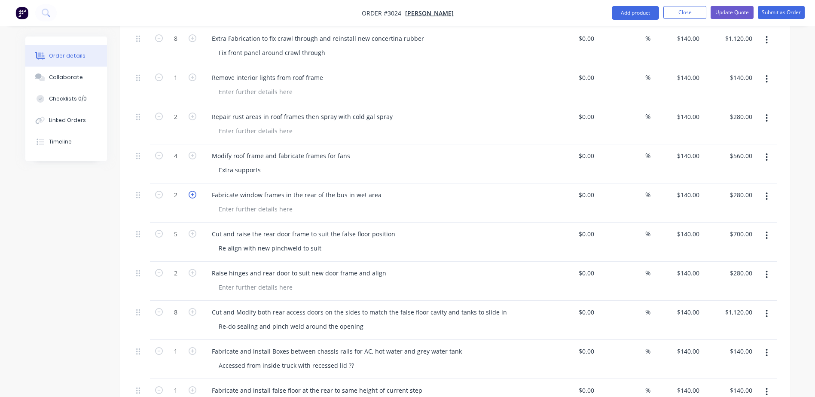
type input "3"
type input "$420.00"
click at [190, 191] on icon "button" at bounding box center [193, 195] width 8 height 8
type input "4"
type input "$560.00"
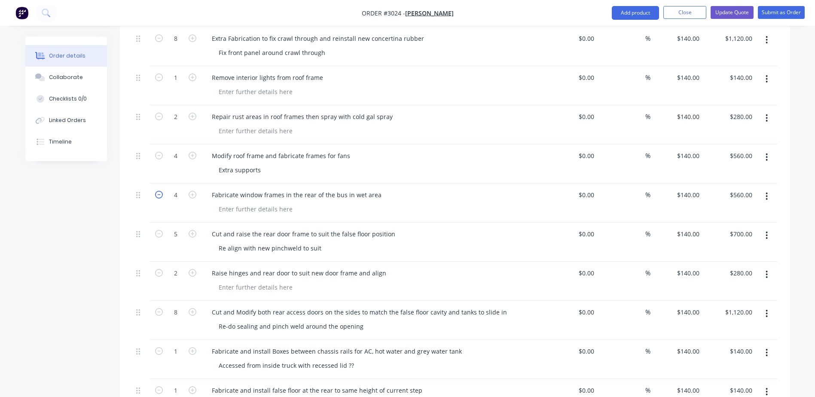
click at [162, 191] on icon "button" at bounding box center [159, 195] width 8 height 8
type input "3"
type input "$420.00"
click at [162, 191] on icon "button" at bounding box center [159, 195] width 8 height 8
type input "2"
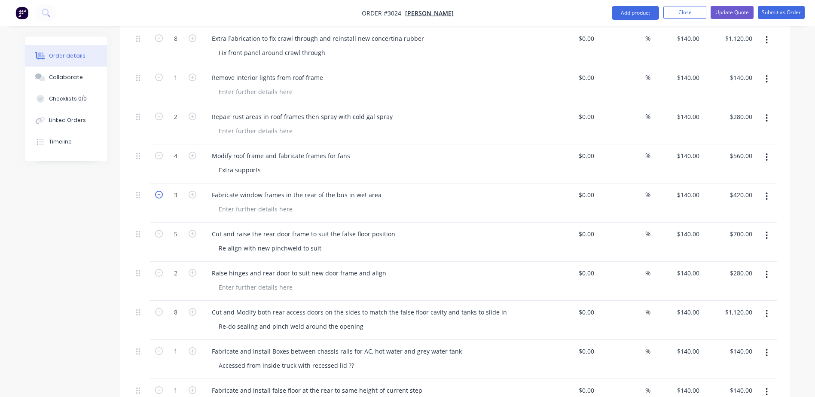
type input "$280.00"
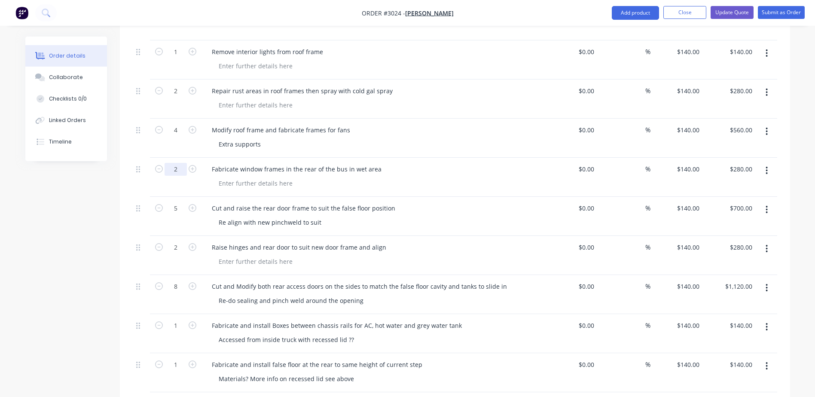
scroll to position [1236, 0]
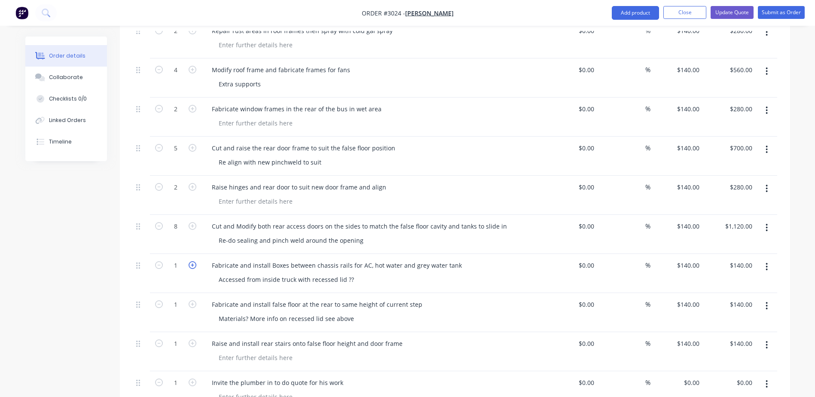
click at [195, 261] on icon "button" at bounding box center [193, 265] width 8 height 8
type input "2"
type input "$280.00"
click at [195, 261] on icon "button" at bounding box center [193, 265] width 8 height 8
type input "3"
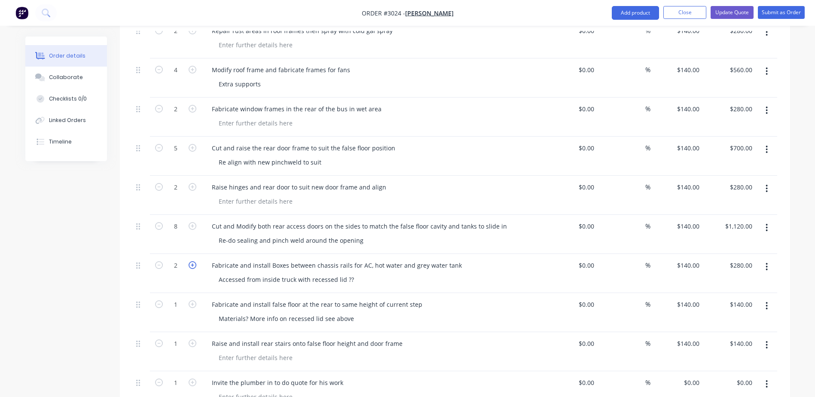
type input "$420.00"
click at [195, 261] on icon "button" at bounding box center [193, 265] width 8 height 8
type input "4"
type input "$560.00"
click at [194, 261] on icon "button" at bounding box center [193, 265] width 8 height 8
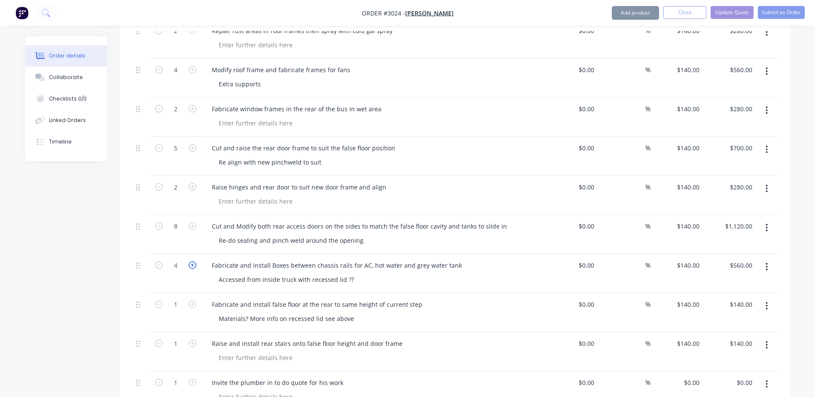
type input "5"
type input "$700.00"
click at [193, 261] on icon "button" at bounding box center [193, 265] width 8 height 8
type input "7"
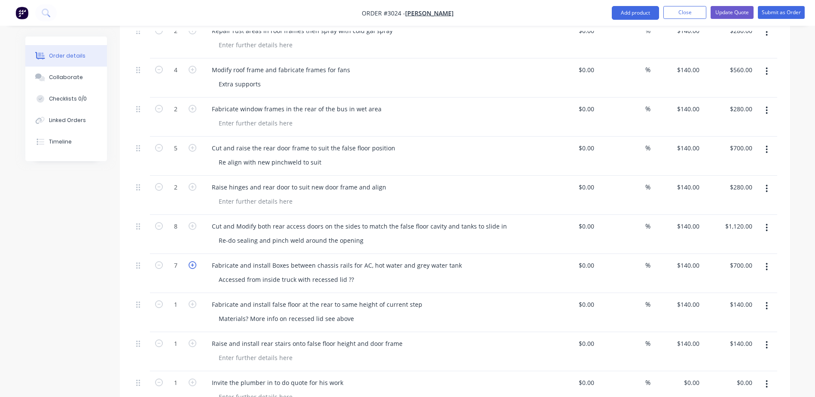
type input "$980.00"
click at [193, 261] on icon "button" at bounding box center [193, 265] width 8 height 8
type input "8"
type input "$1,120.00"
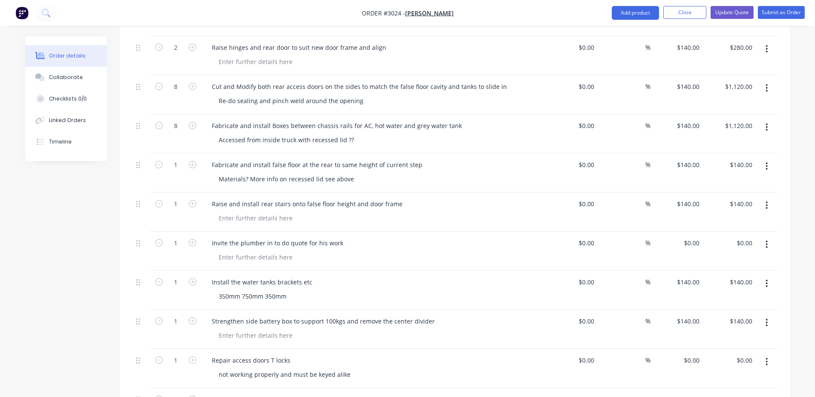
scroll to position [1365, 0]
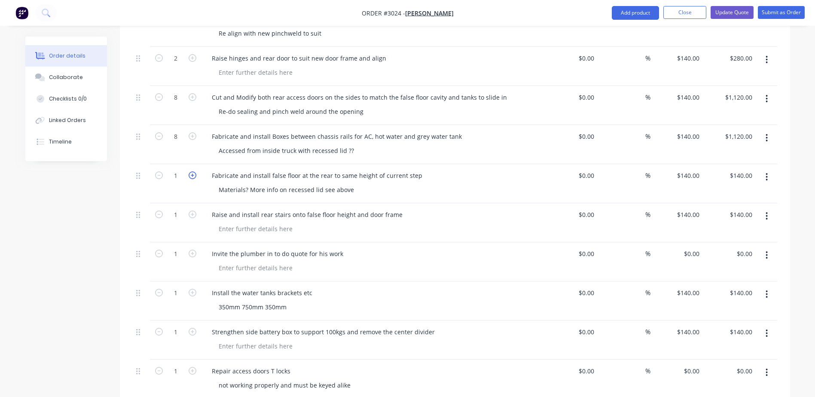
click at [194, 172] on icon "button" at bounding box center [193, 176] width 8 height 8
type input "2"
type input "$280.00"
click at [194, 172] on icon "button" at bounding box center [193, 176] width 8 height 8
type input "3"
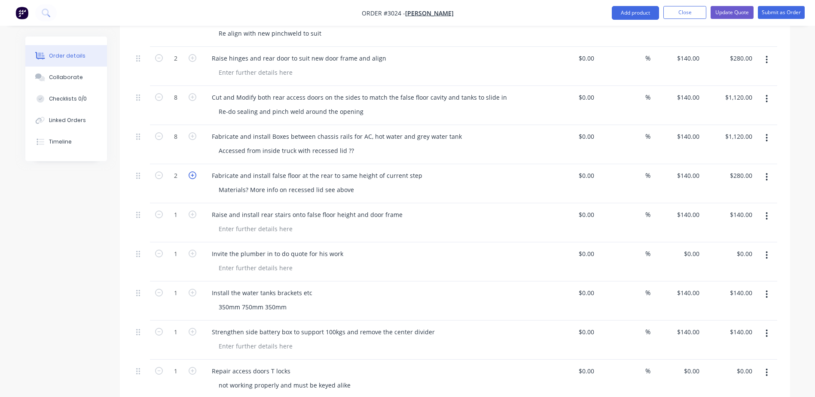
type input "$420.00"
click at [194, 172] on icon "button" at bounding box center [193, 176] width 8 height 8
type input "4"
type input "$560.00"
click at [194, 172] on icon "button" at bounding box center [193, 176] width 8 height 8
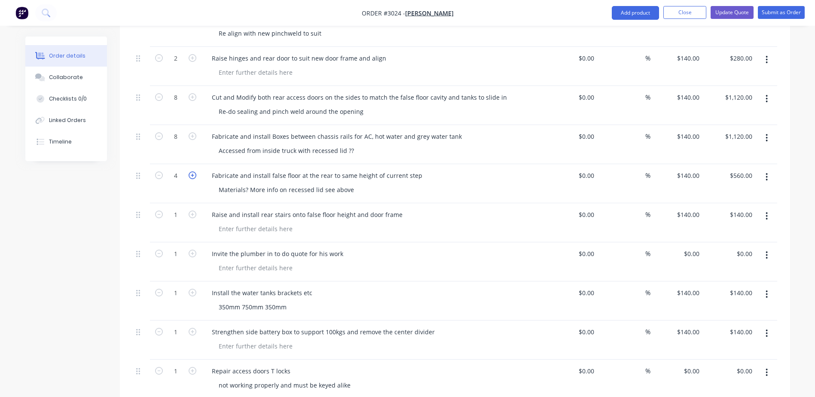
type input "5"
type input "$700.00"
click at [194, 172] on icon "button" at bounding box center [193, 176] width 8 height 8
type input "6"
type input "$840.00"
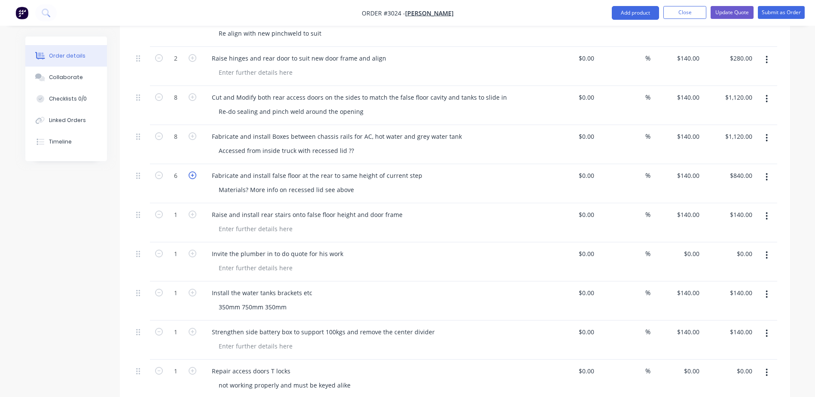
click at [193, 172] on icon "button" at bounding box center [193, 176] width 8 height 8
type input "7"
type input "$980.00"
click at [193, 172] on icon "button" at bounding box center [193, 176] width 8 height 8
type input "8"
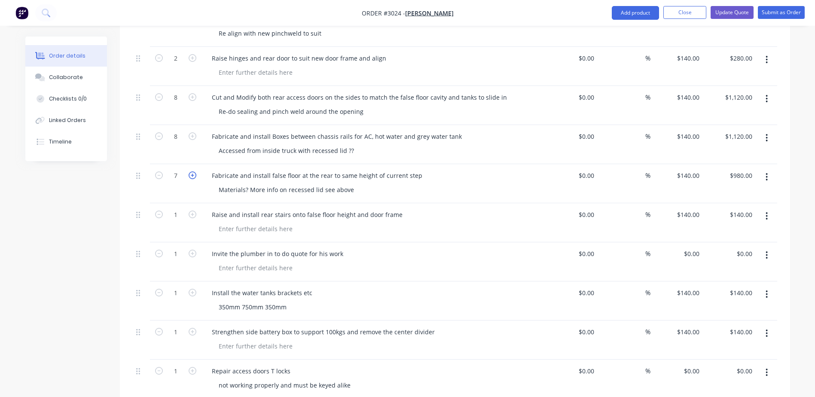
type input "$1,120.00"
click at [159, 172] on icon "button" at bounding box center [159, 176] width 8 height 8
type input "7"
type input "$980.00"
click at [159, 172] on icon "button" at bounding box center [159, 176] width 8 height 8
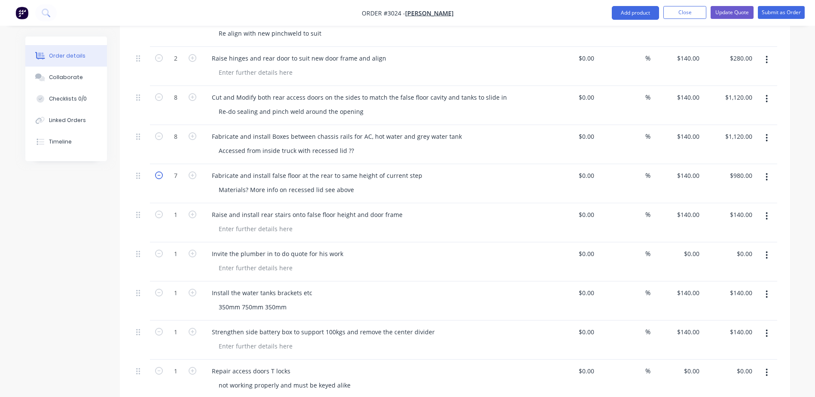
type input "6"
type input "$840.00"
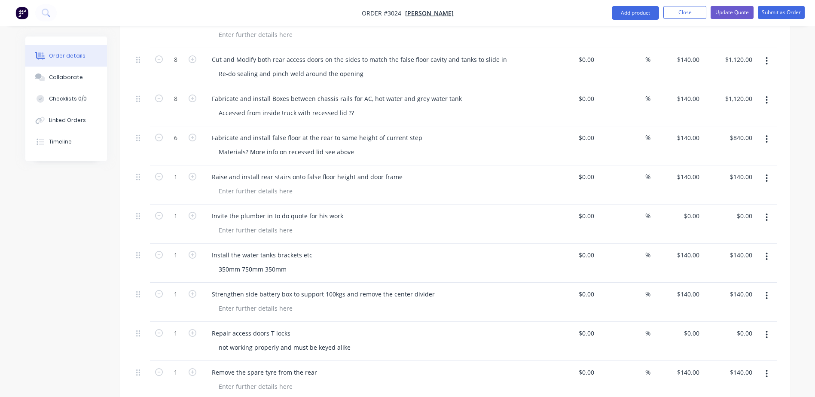
scroll to position [1408, 0]
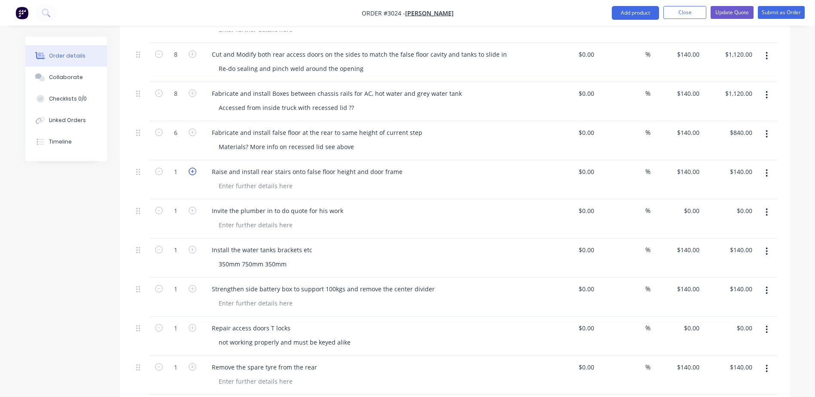
click at [190, 168] on icon "button" at bounding box center [193, 172] width 8 height 8
type input "2"
type input "$280.00"
click at [190, 168] on icon "button" at bounding box center [193, 172] width 8 height 8
type input "3"
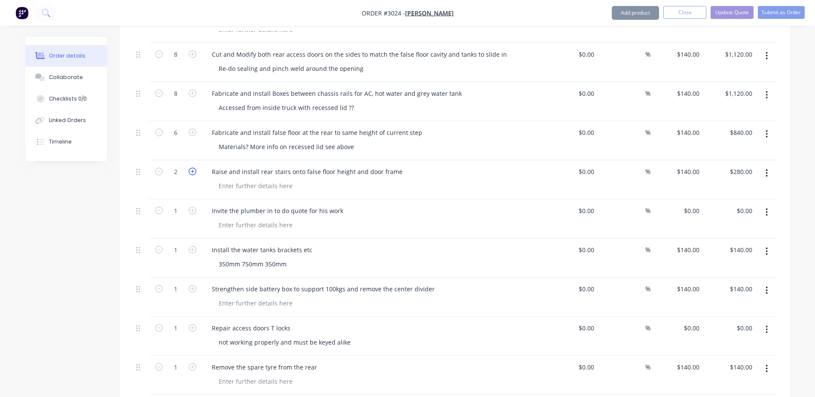
type input "$420.00"
click at [190, 168] on icon "button" at bounding box center [193, 172] width 8 height 8
type input "4"
type input "$560.00"
click at [195, 210] on div "1" at bounding box center [176, 218] width 52 height 39
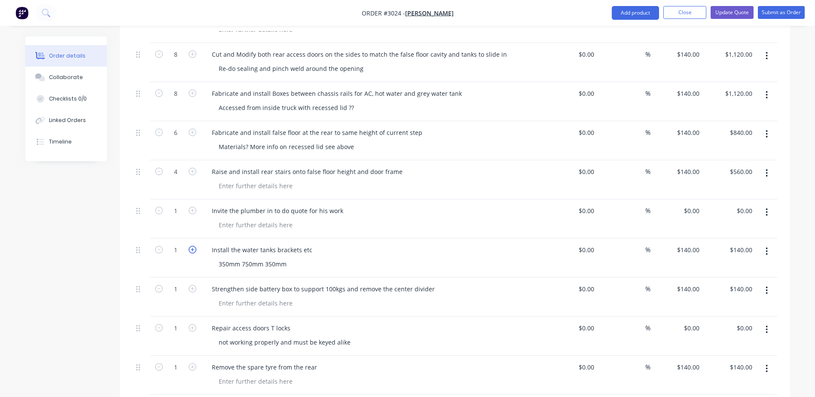
click at [190, 246] on icon "button" at bounding box center [193, 250] width 8 height 8
type input "2"
type input "$280.00"
click at [159, 246] on icon "button" at bounding box center [159, 250] width 8 height 8
type input "1"
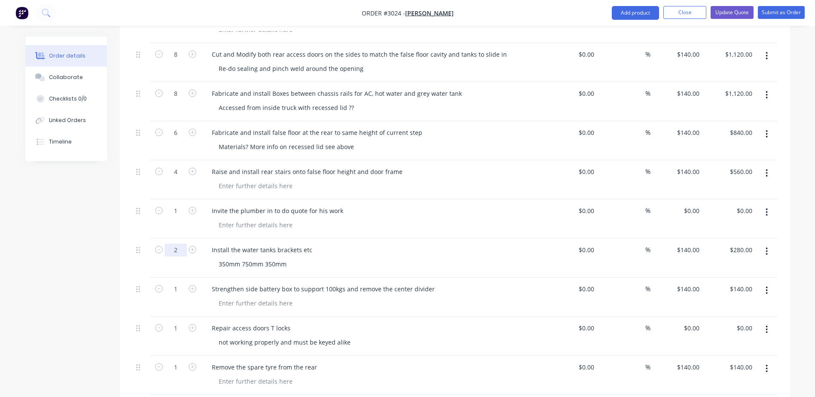
type input "$140.00"
click at [193, 246] on icon "button" at bounding box center [193, 250] width 8 height 8
type input "2"
type input "$280.00"
click at [162, 246] on icon "button" at bounding box center [159, 250] width 8 height 8
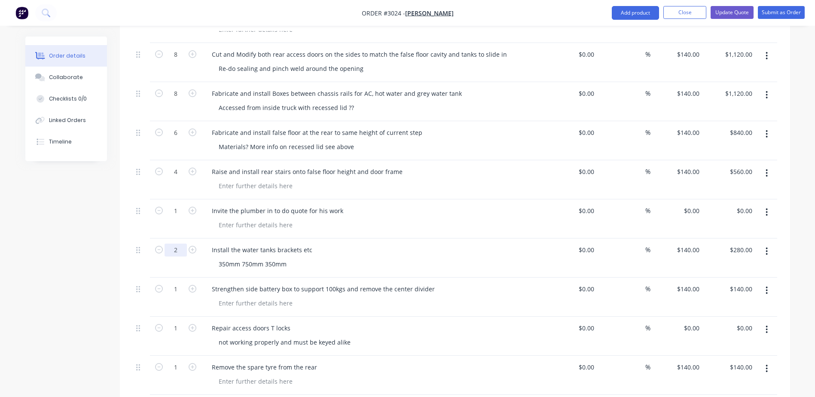
type input "1"
type input "$140.00"
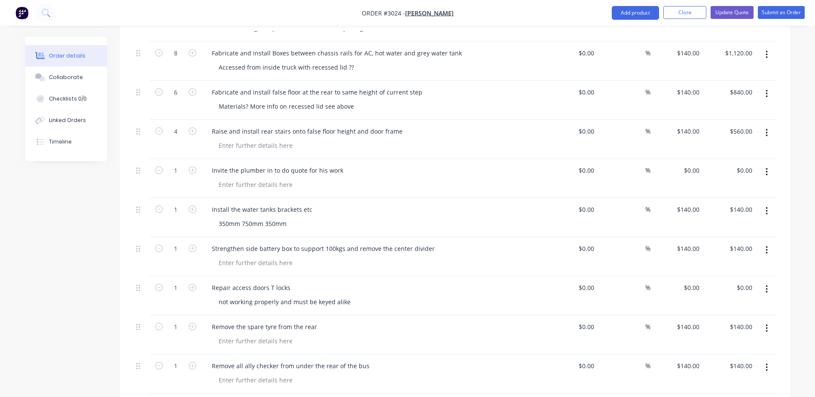
scroll to position [1451, 0]
click at [193, 242] on icon "button" at bounding box center [193, 246] width 8 height 8
type input "2"
type input "$280.00"
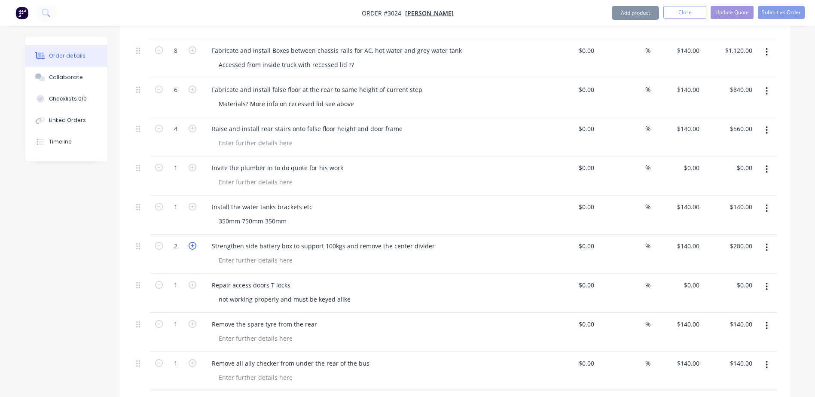
click at [193, 242] on icon "button" at bounding box center [193, 246] width 8 height 8
type input "3"
type input "$420.00"
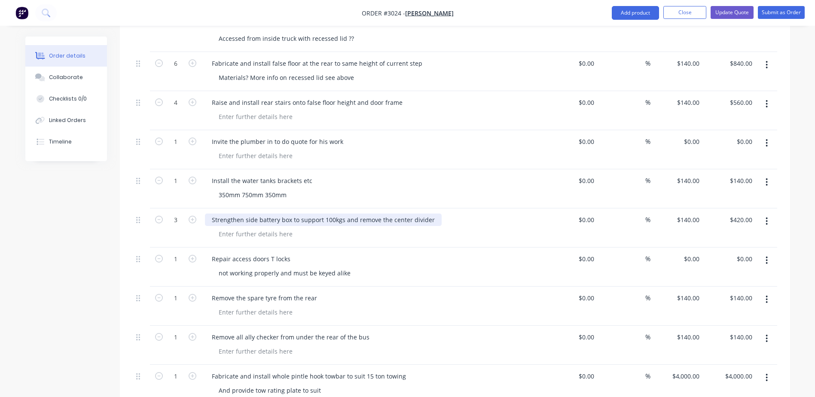
scroll to position [1494, 0]
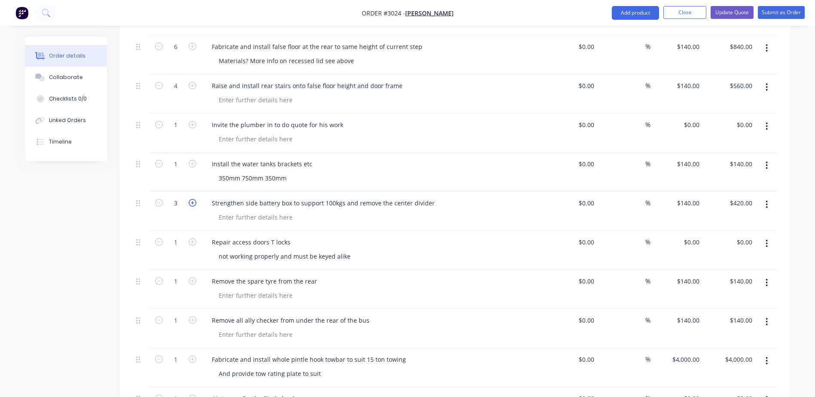
click at [189, 199] on icon "button" at bounding box center [193, 203] width 8 height 8
type input "4"
type input "$560.00"
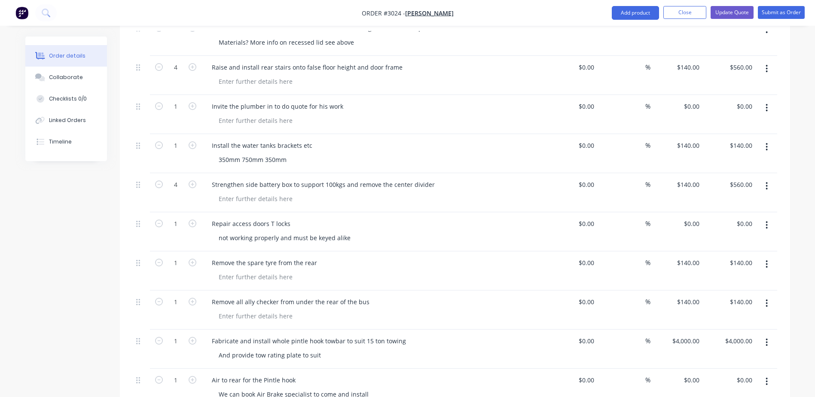
scroll to position [1537, 0]
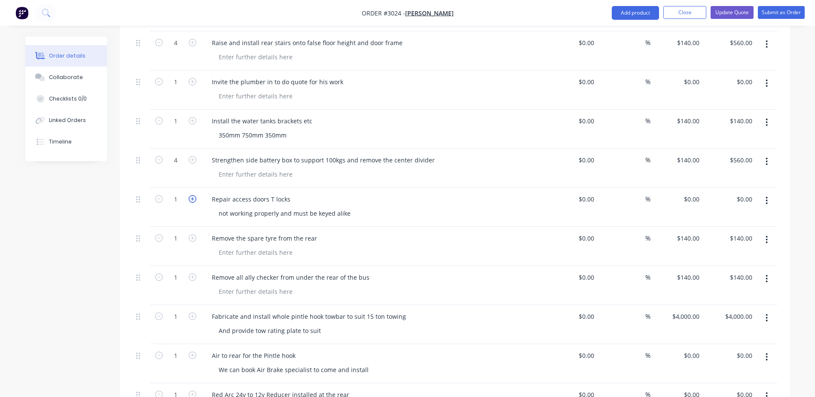
click at [193, 195] on icon "button" at bounding box center [193, 199] width 8 height 8
type input "2"
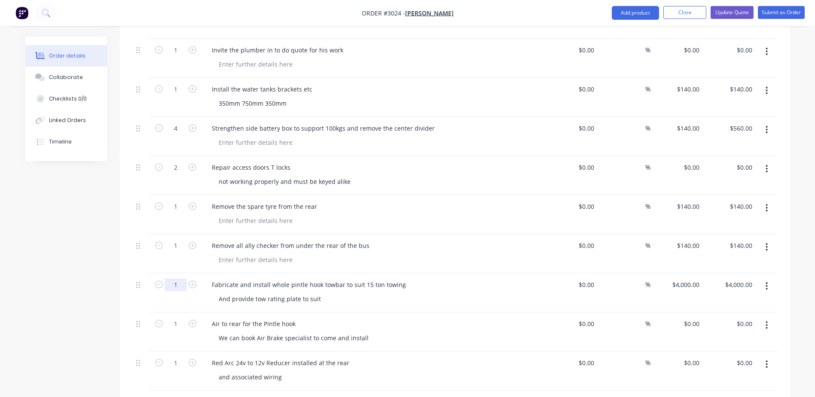
scroll to position [1580, 0]
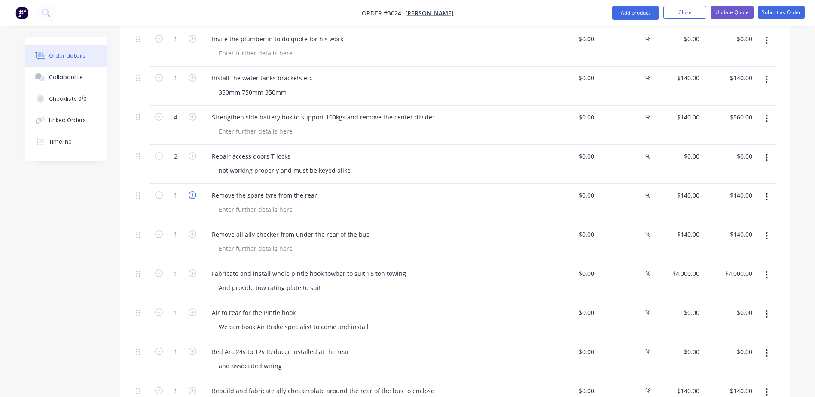
click at [189, 191] on icon "button" at bounding box center [193, 195] width 8 height 8
type input "2"
type input "$280.00"
click at [156, 191] on icon "button" at bounding box center [159, 195] width 8 height 8
type input "1"
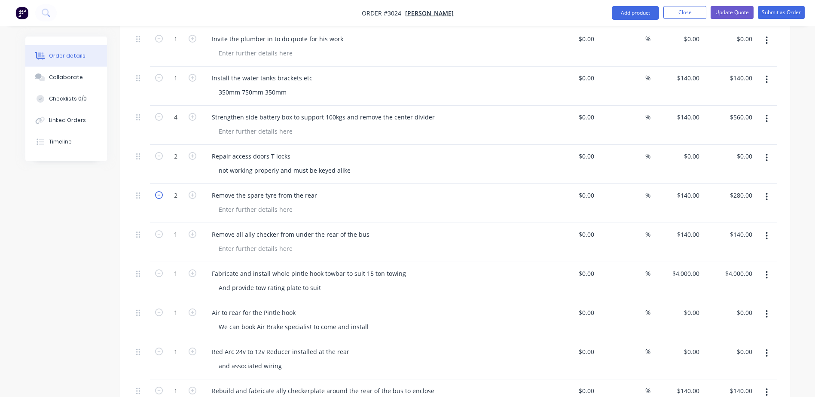
type input "$140.00"
click at [178, 189] on input "1" at bounding box center [176, 195] width 22 height 13
type input "0.5"
type input "$70.00"
click at [193, 229] on button "button" at bounding box center [192, 233] width 11 height 9
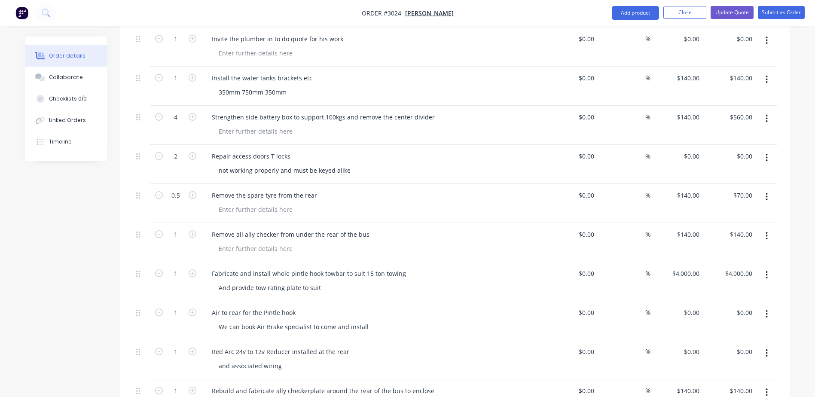
type input "2"
type input "$280.00"
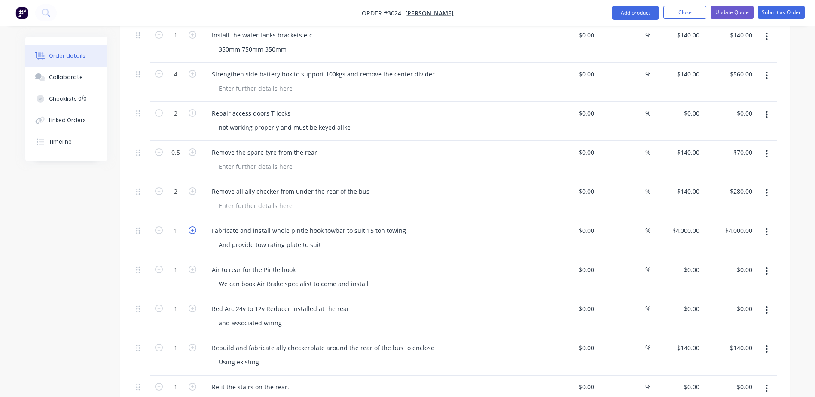
click at [195, 227] on icon "button" at bounding box center [193, 231] width 8 height 8
type input "2"
type input "$8,000.00"
click at [195, 227] on icon "button" at bounding box center [193, 231] width 8 height 8
type input "3"
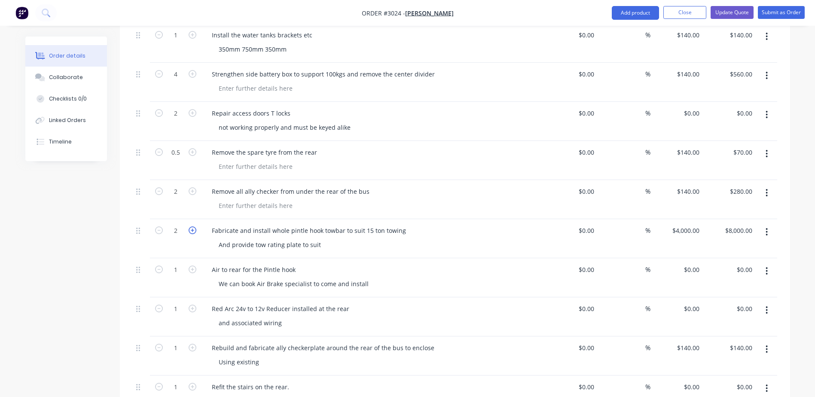
type input "$12,000.00"
click at [195, 227] on icon "button" at bounding box center [193, 231] width 8 height 8
type input "4"
type input "$16,000.00"
click at [195, 227] on icon "button" at bounding box center [193, 231] width 8 height 8
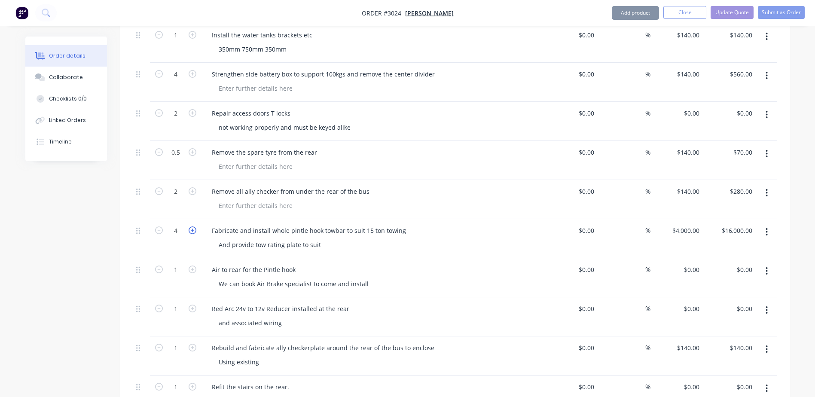
type input "5"
click at [195, 227] on icon "button" at bounding box center [193, 231] width 8 height 8
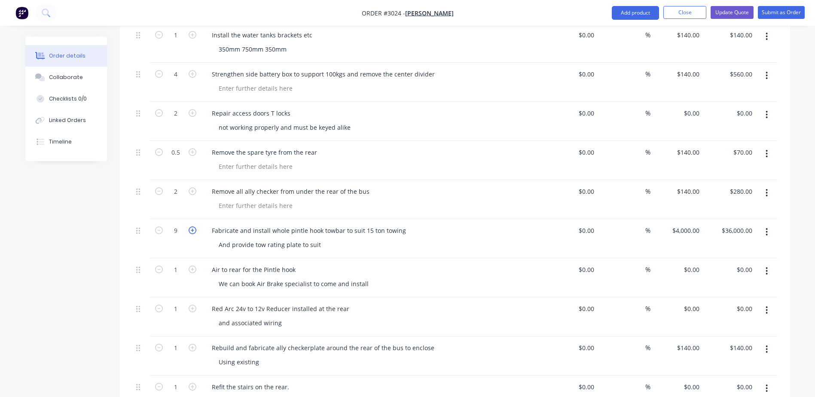
click at [195, 227] on icon "button" at bounding box center [193, 231] width 8 height 8
click at [159, 227] on icon "button" at bounding box center [159, 231] width 8 height 8
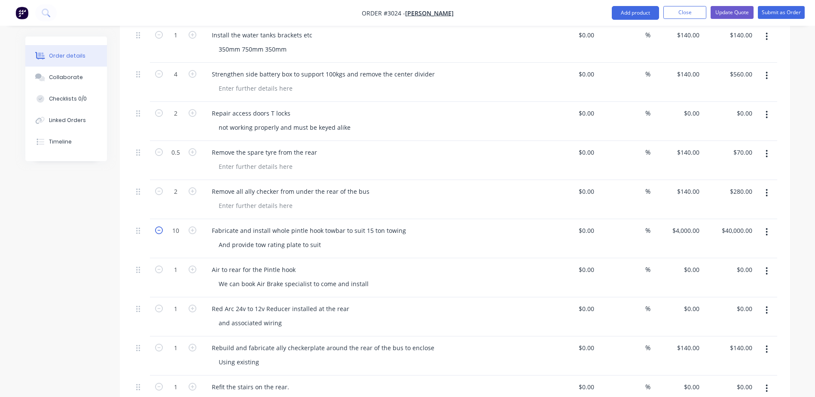
click at [159, 227] on icon "button" at bounding box center [159, 231] width 8 height 8
click at [193, 227] on icon "button" at bounding box center [193, 231] width 8 height 8
click at [194, 227] on icon "button" at bounding box center [193, 231] width 8 height 8
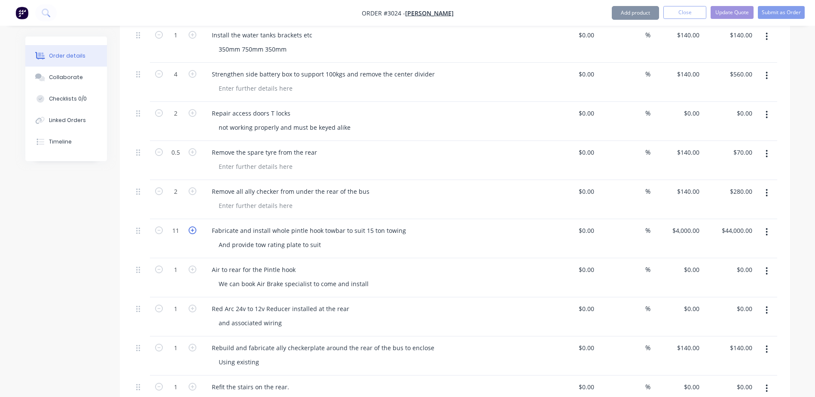
click at [194, 227] on icon "button" at bounding box center [193, 231] width 8 height 8
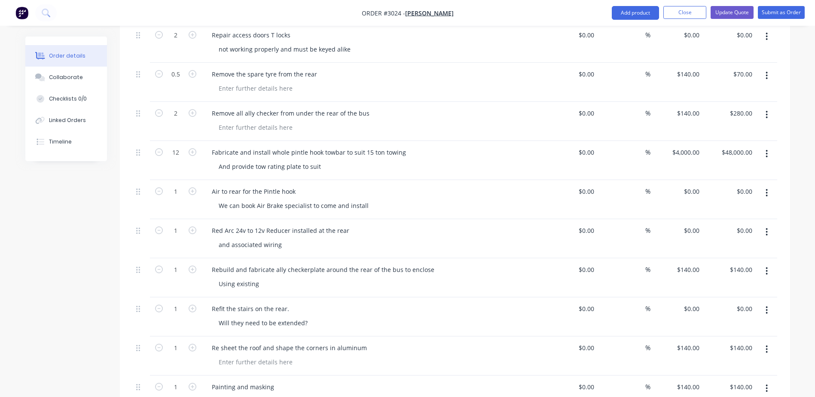
scroll to position [1677, 0]
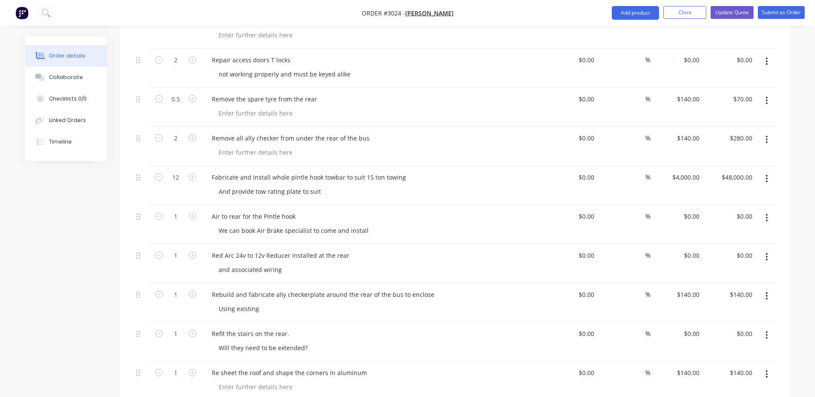
click at [334, 210] on div "Air to rear for the Pintle hook" at bounding box center [373, 216] width 337 height 12
click at [204, 217] on div "Air to rear for the Pintle hook We can book Air Brake specialist to come and in…" at bounding box center [374, 224] width 344 height 39
click at [206, 205] on div "Air to rear for the Pintle hook We can book Air Brake specialist to come and in…" at bounding box center [374, 224] width 344 height 39
click at [213, 210] on div "Air to rear for the Pintle hook" at bounding box center [254, 216] width 98 height 12
click at [204, 214] on div "Air to rear for the Pintle hook We can book Air Brake specialist to come and in…" at bounding box center [374, 224] width 344 height 39
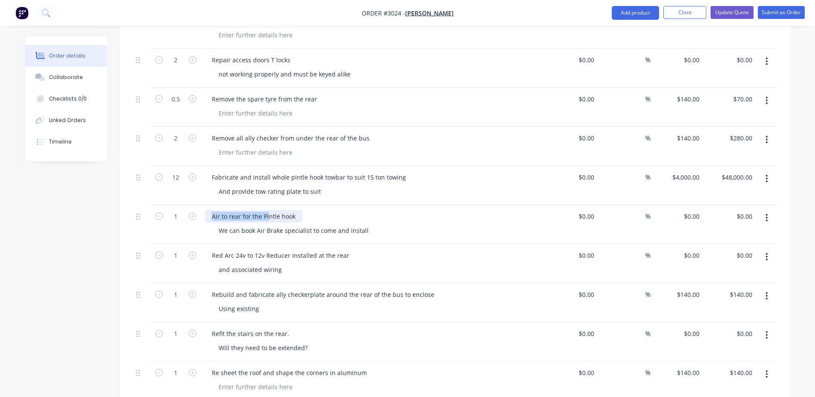
drag, startPoint x: 211, startPoint y: 205, endPoint x: 270, endPoint y: 201, distance: 58.2
click at [269, 210] on div "Air to rear for the Pintle hook" at bounding box center [254, 216] width 98 height 12
click at [319, 210] on div "Air to rear for the Pintle hook" at bounding box center [373, 216] width 337 height 12
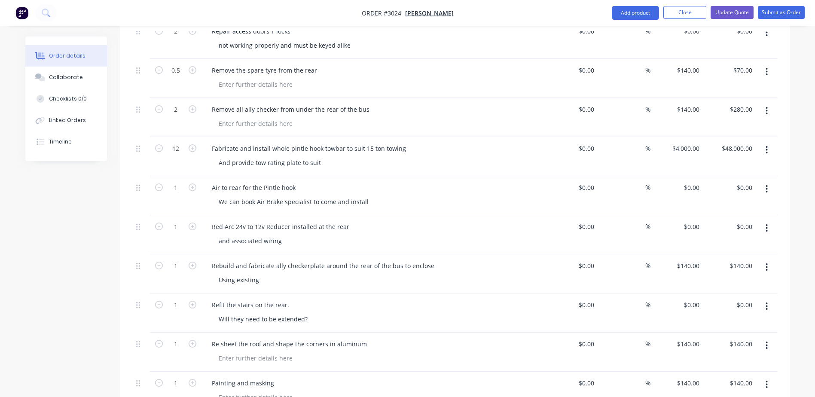
scroll to position [1762, 0]
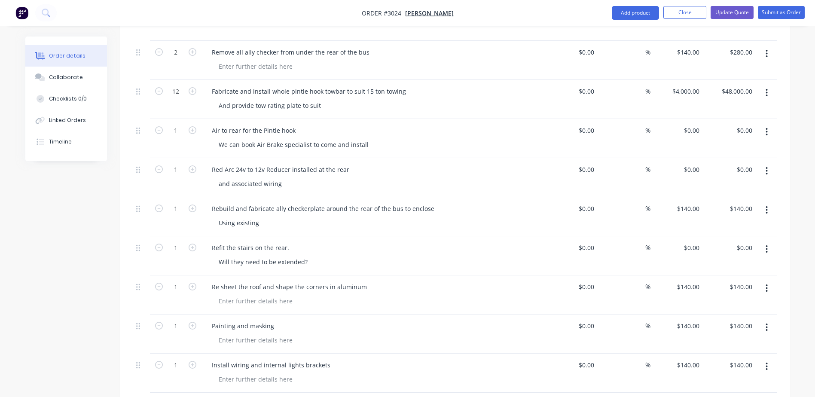
click at [197, 203] on button "button" at bounding box center [192, 207] width 11 height 9
click at [191, 205] on icon "button" at bounding box center [193, 209] width 8 height 8
click at [313, 243] on div "Refit the stairs on the rear. Will they need to be extended?" at bounding box center [374, 255] width 344 height 39
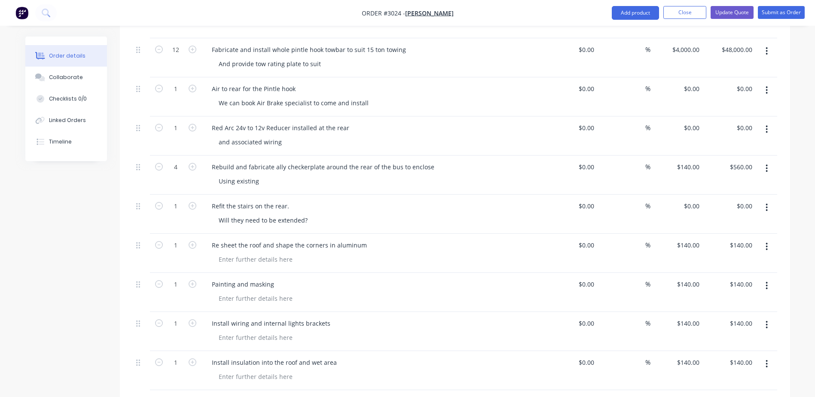
scroll to position [1805, 0]
click at [194, 201] on icon "button" at bounding box center [193, 205] width 8 height 8
click at [159, 201] on icon "button" at bounding box center [159, 205] width 8 height 8
click at [189, 240] on icon "button" at bounding box center [193, 244] width 8 height 8
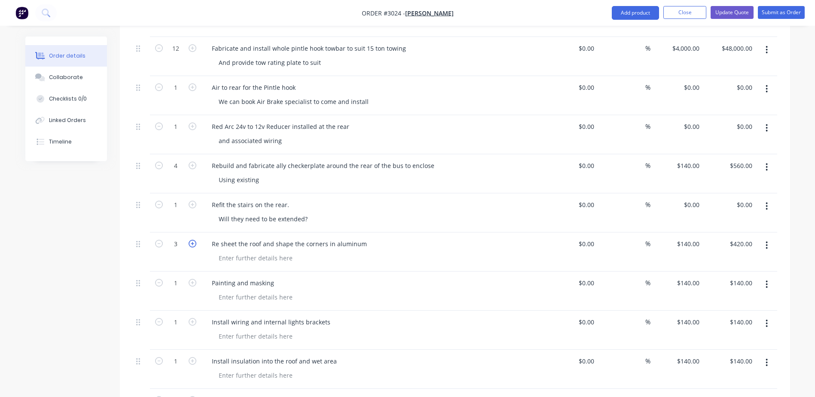
click at [192, 240] on icon "button" at bounding box center [193, 244] width 8 height 8
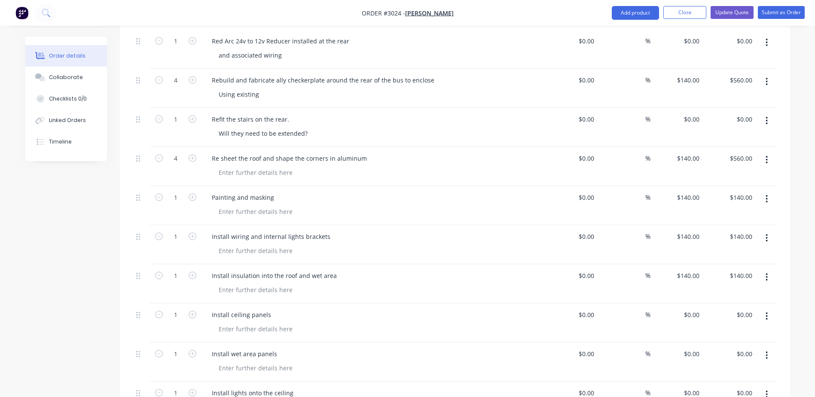
scroll to position [1891, 0]
drag, startPoint x: 188, startPoint y: 202, endPoint x: 190, endPoint y: 196, distance: 5.8
click at [188, 201] on div "1" at bounding box center [176, 205] width 52 height 39
click at [191, 193] on icon "button" at bounding box center [193, 197] width 8 height 8
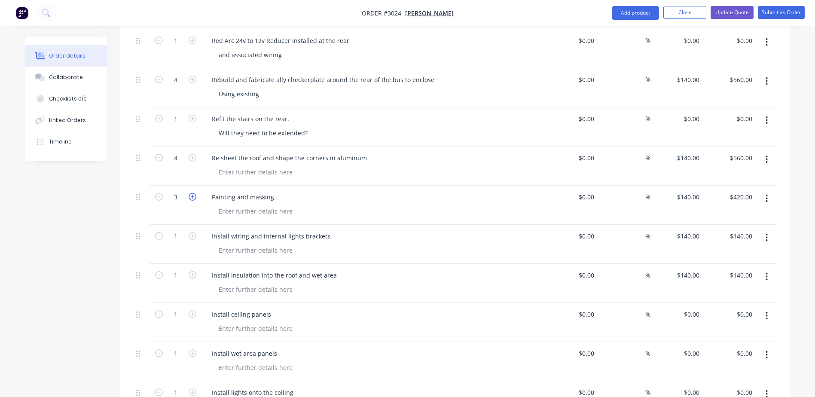
click at [191, 193] on icon "button" at bounding box center [193, 197] width 8 height 8
click at [200, 186] on div "7" at bounding box center [176, 205] width 52 height 39
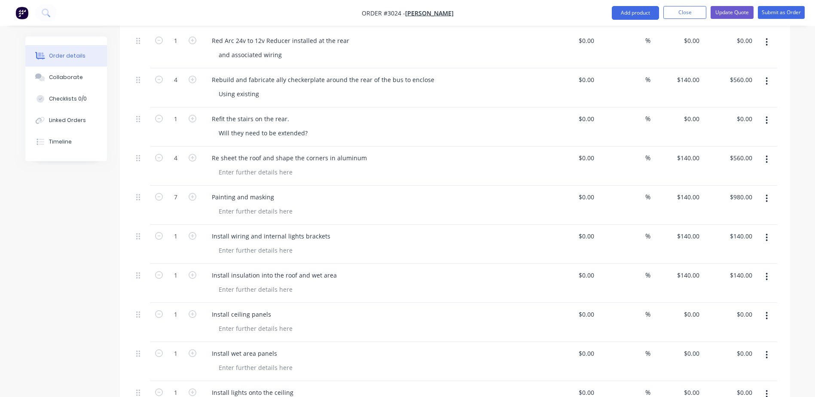
click at [196, 192] on button "button" at bounding box center [192, 196] width 11 height 9
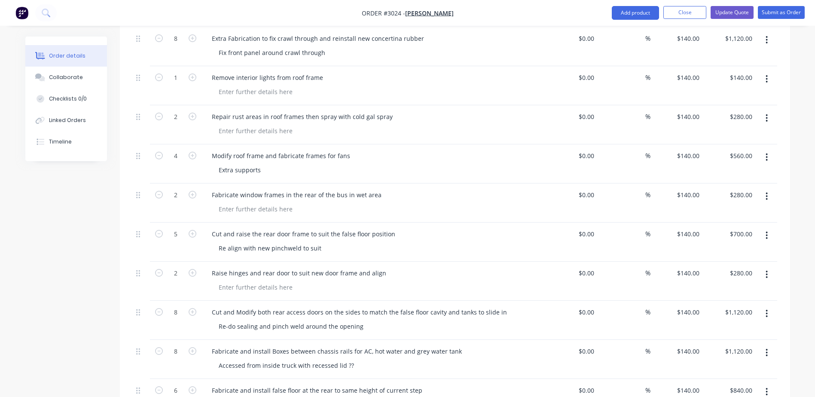
scroll to position [892, 0]
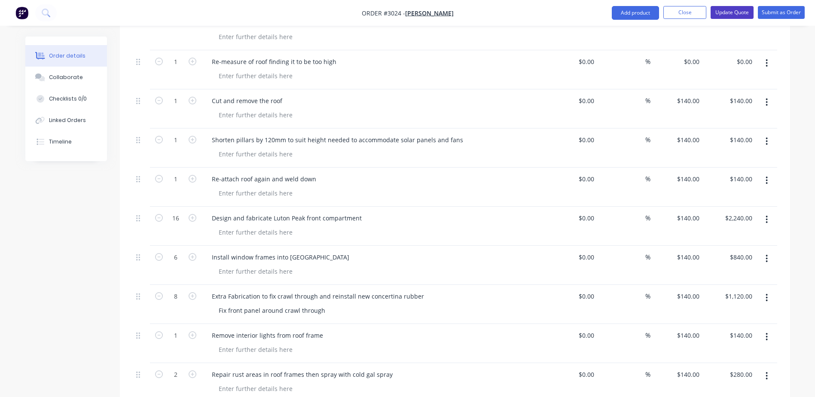
click at [723, 13] on button "Update Quote" at bounding box center [732, 12] width 43 height 13
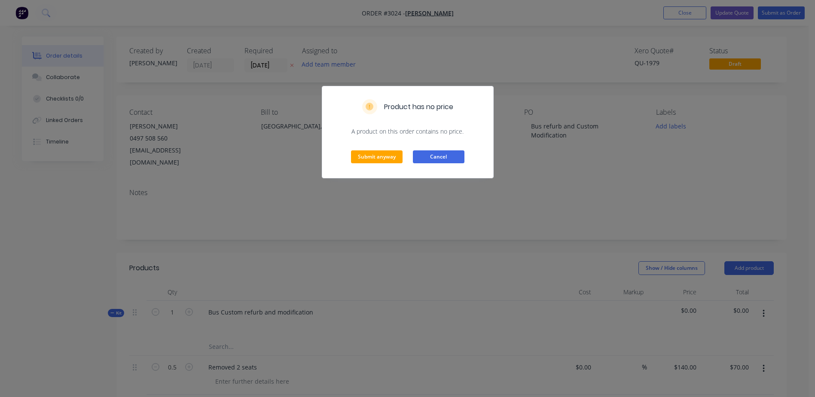
click at [450, 157] on button "Cancel" at bounding box center [439, 156] width 52 height 13
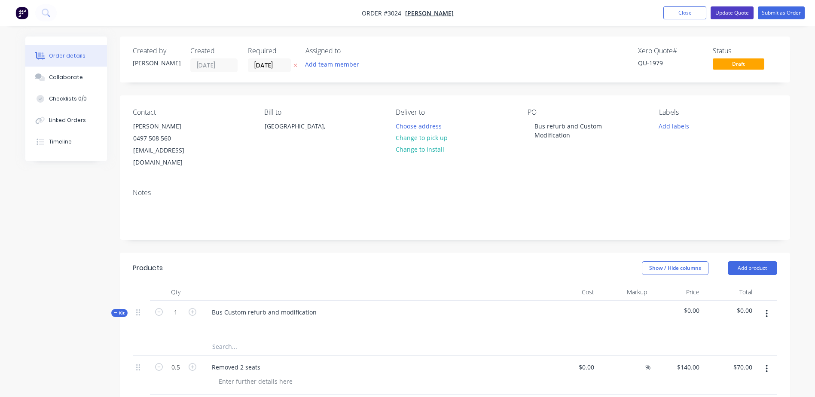
click at [729, 12] on button "Update Quote" at bounding box center [732, 12] width 43 height 13
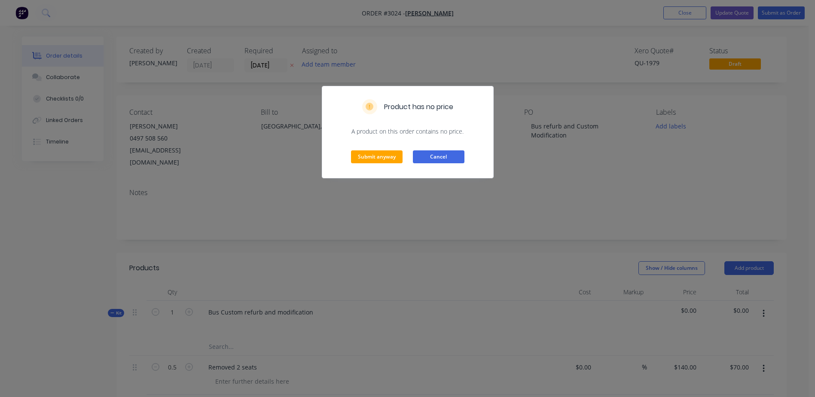
click at [451, 154] on button "Cancel" at bounding box center [439, 156] width 52 height 13
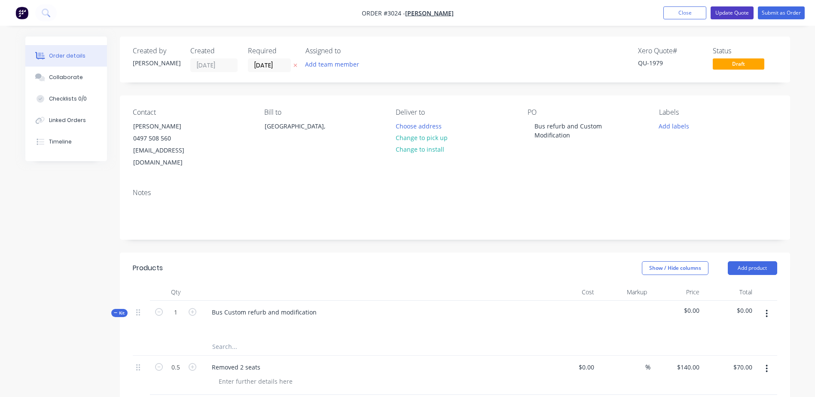
click at [730, 13] on button "Update Quote" at bounding box center [732, 12] width 43 height 13
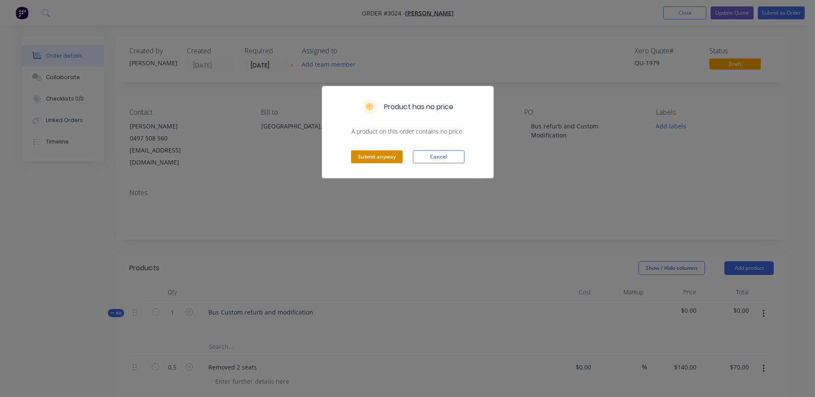
click at [363, 151] on button "Submit anyway" at bounding box center [377, 156] width 52 height 13
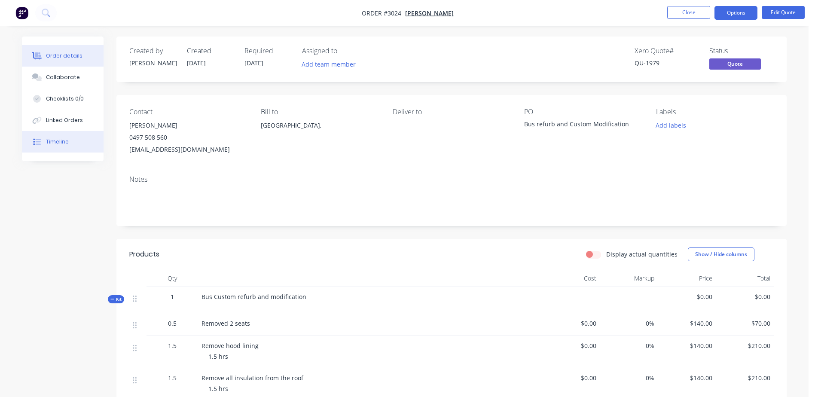
click at [44, 147] on button "Timeline" at bounding box center [63, 141] width 82 height 21
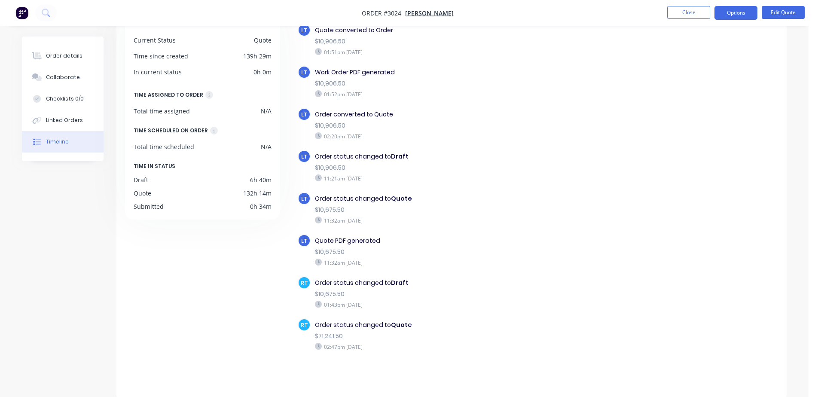
scroll to position [66, 0]
click at [73, 83] on button "Collaborate" at bounding box center [63, 77] width 82 height 21
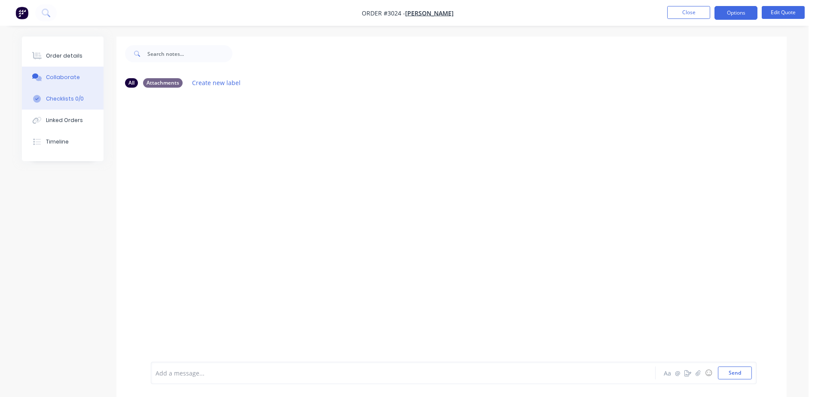
click at [60, 104] on button "Checklists 0/0" at bounding box center [63, 98] width 82 height 21
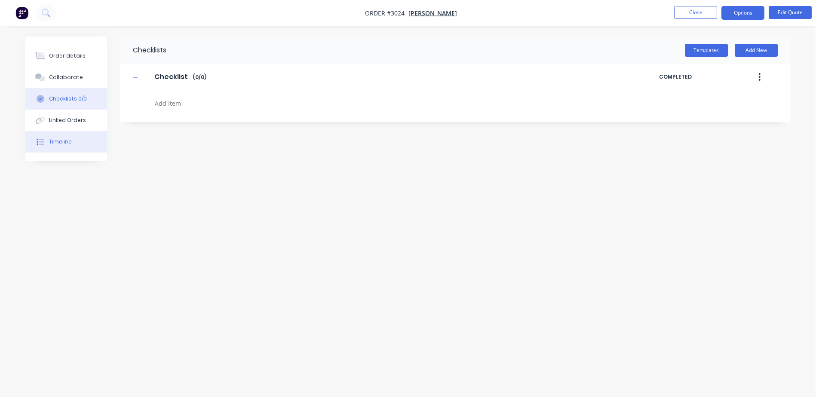
click at [59, 137] on button "Timeline" at bounding box center [66, 141] width 82 height 21
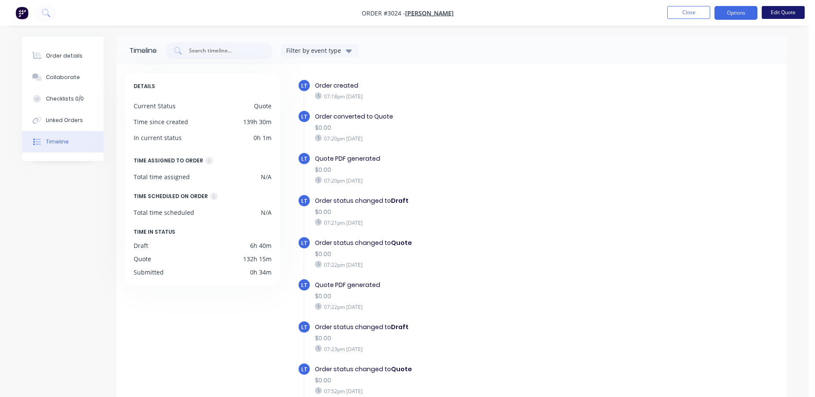
click at [803, 14] on button "Edit Quote" at bounding box center [783, 12] width 43 height 13
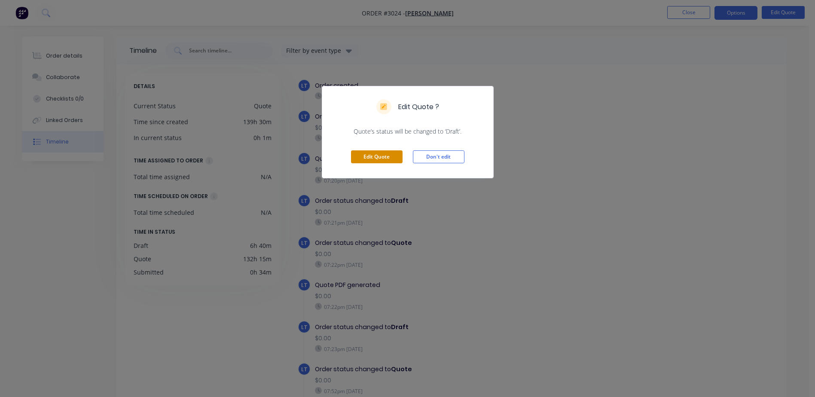
click at [380, 156] on button "Edit Quote" at bounding box center [377, 156] width 52 height 13
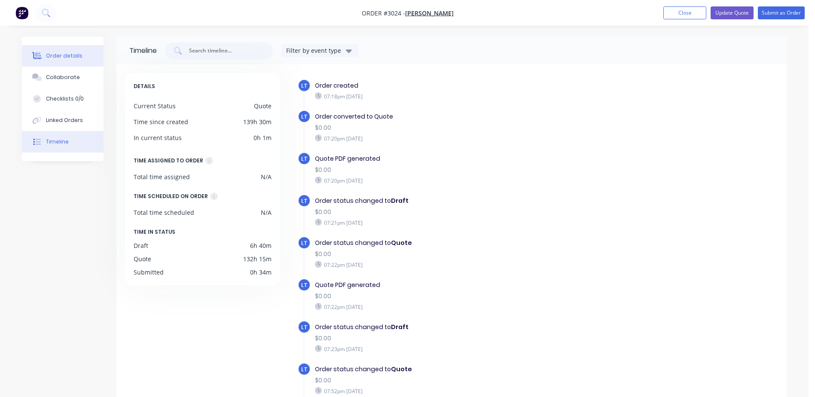
click at [61, 52] on div "Order details" at bounding box center [64, 56] width 37 height 8
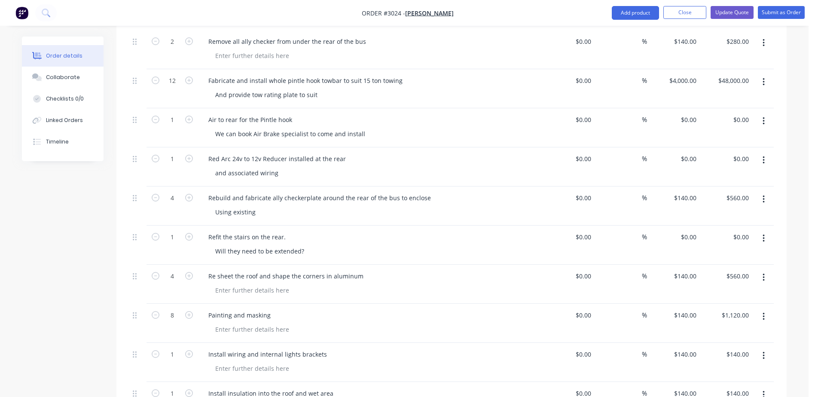
scroll to position [1752, 0]
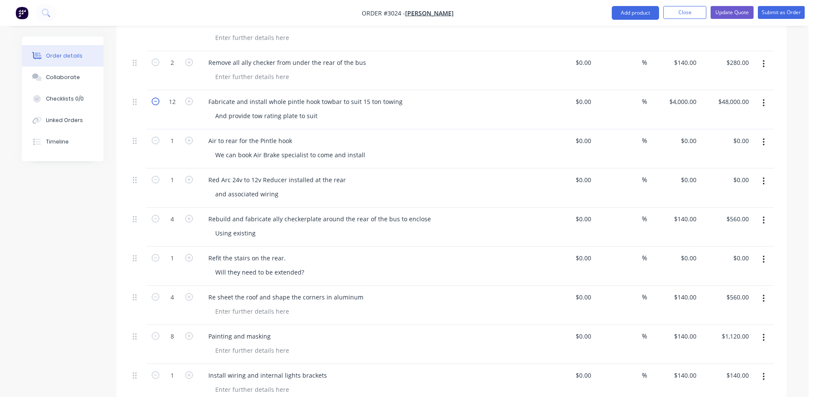
click at [156, 98] on icon "button" at bounding box center [156, 102] width 8 height 8
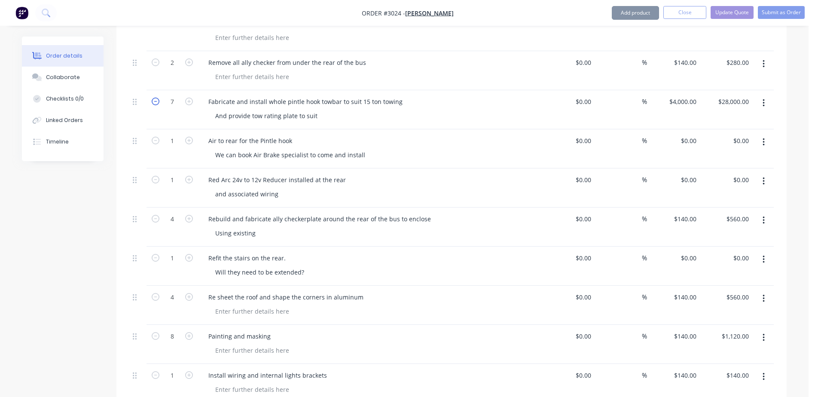
click at [156, 98] on icon "button" at bounding box center [156, 102] width 8 height 8
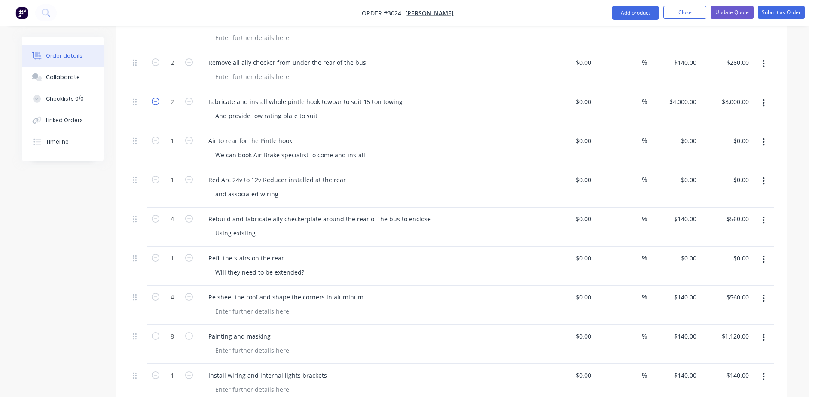
click at [156, 98] on icon "button" at bounding box center [156, 102] width 8 height 8
click at [726, 9] on button "Update Quote" at bounding box center [732, 12] width 43 height 13
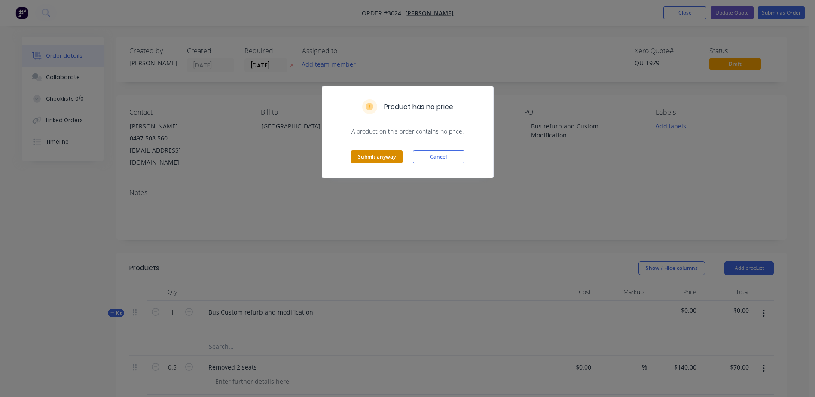
click at [381, 155] on button "Submit anyway" at bounding box center [377, 156] width 52 height 13
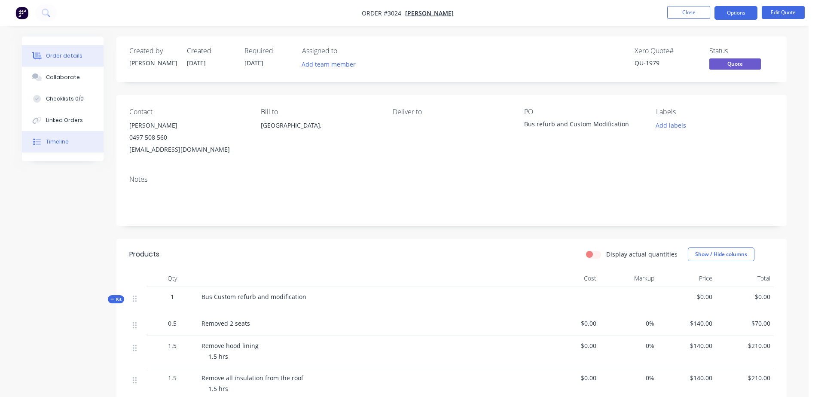
click at [44, 149] on button "Timeline" at bounding box center [63, 141] width 82 height 21
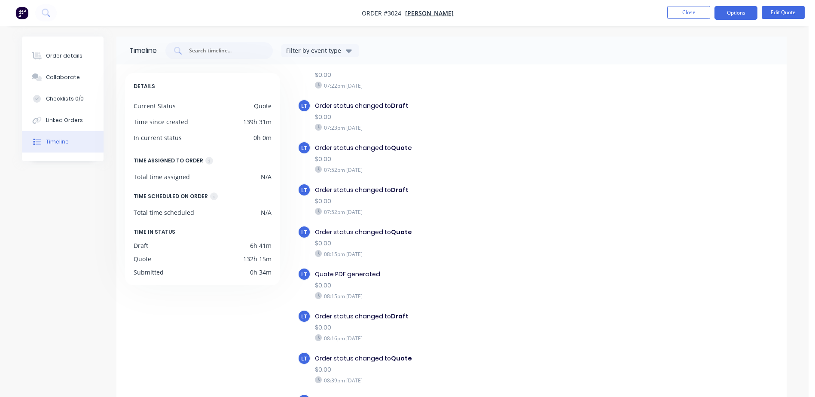
scroll to position [301, 0]
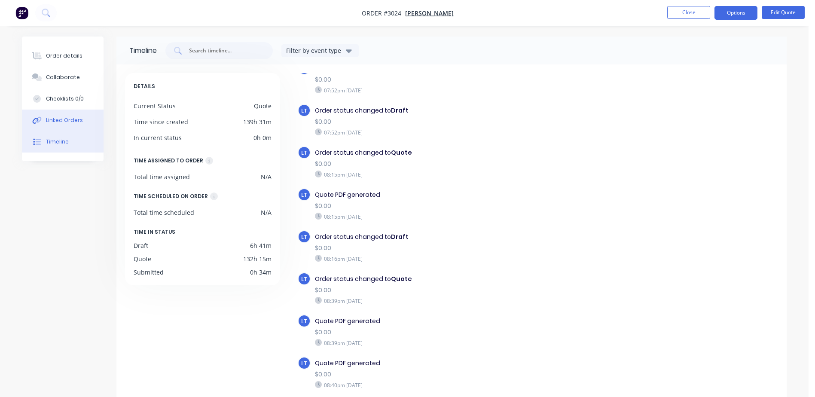
click at [55, 119] on div "Linked Orders" at bounding box center [64, 120] width 37 height 8
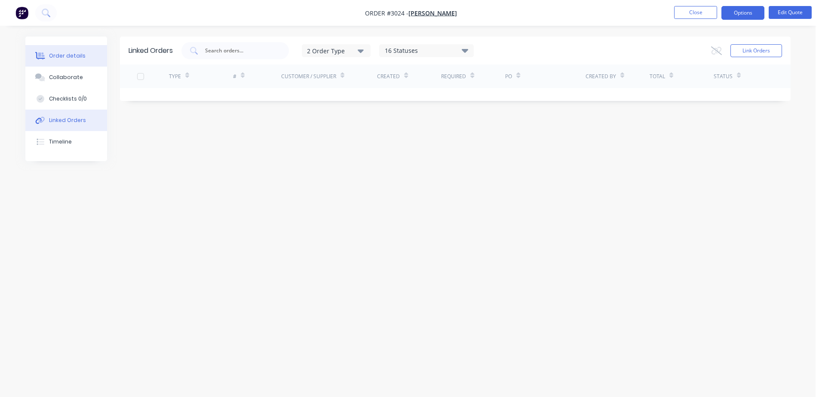
click at [54, 61] on button "Order details" at bounding box center [66, 55] width 82 height 21
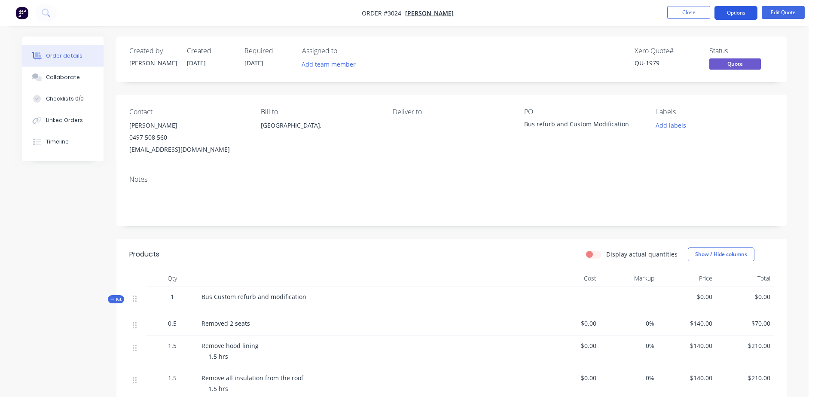
click at [745, 13] on button "Options" at bounding box center [736, 13] width 43 height 14
click at [564, 172] on div "Notes" at bounding box center [451, 198] width 671 height 58
click at [745, 14] on button "Options" at bounding box center [736, 13] width 43 height 14
click at [134, 163] on div "Contact [PERSON_NAME] [PHONE_NUMBER] [EMAIL_ADDRESS][DOMAIN_NAME] Bill to [GEOG…" at bounding box center [451, 132] width 671 height 74
click at [64, 142] on div "Timeline" at bounding box center [57, 142] width 23 height 8
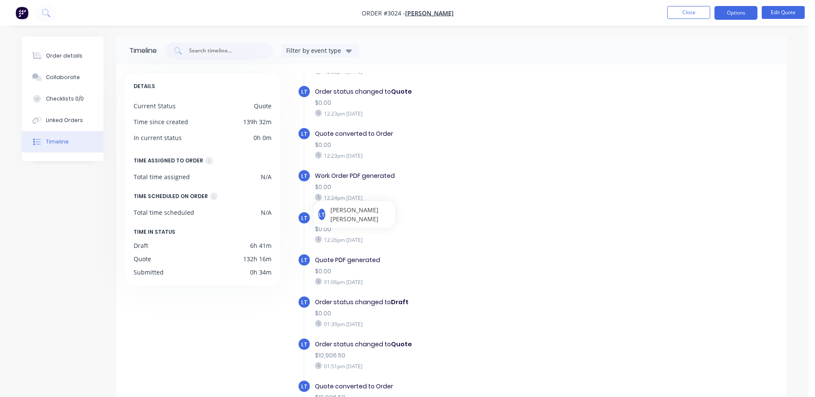
scroll to position [1419, 0]
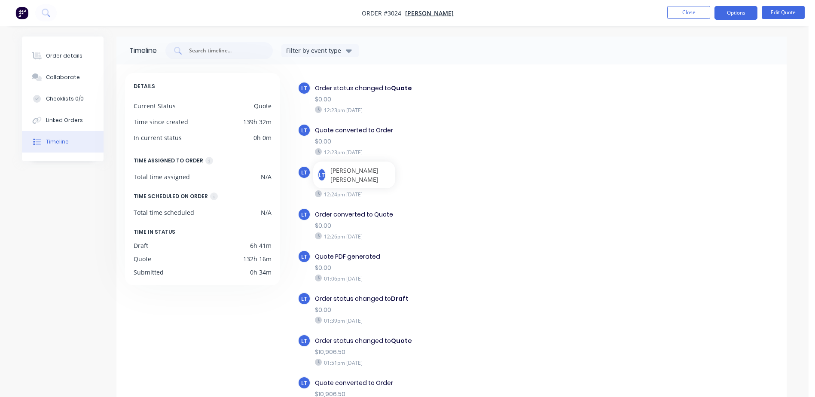
click at [621, 154] on div "LT Quote converted to Order $0.00 12:23pm [DATE]" at bounding box center [468, 145] width 340 height 42
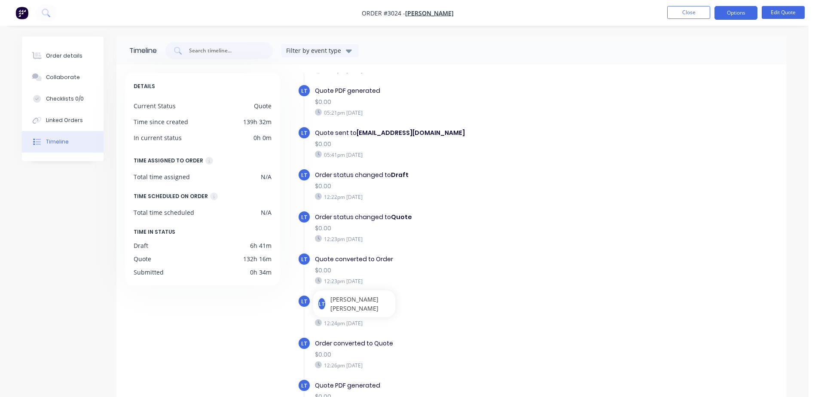
click at [586, 190] on div "$0.00" at bounding box center [463, 186] width 297 height 9
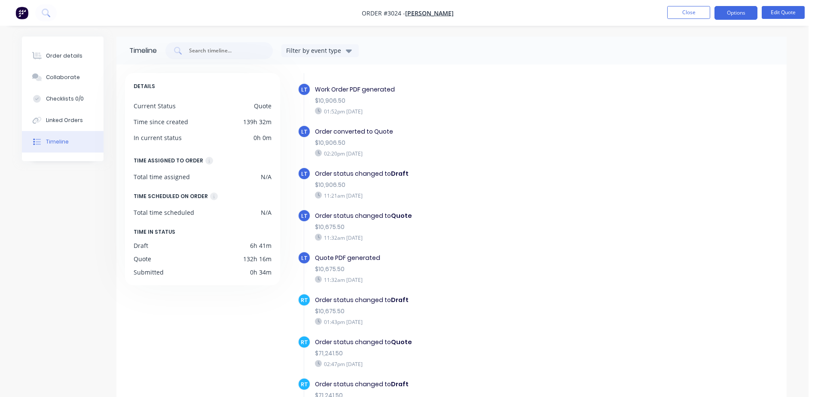
scroll to position [1790, 0]
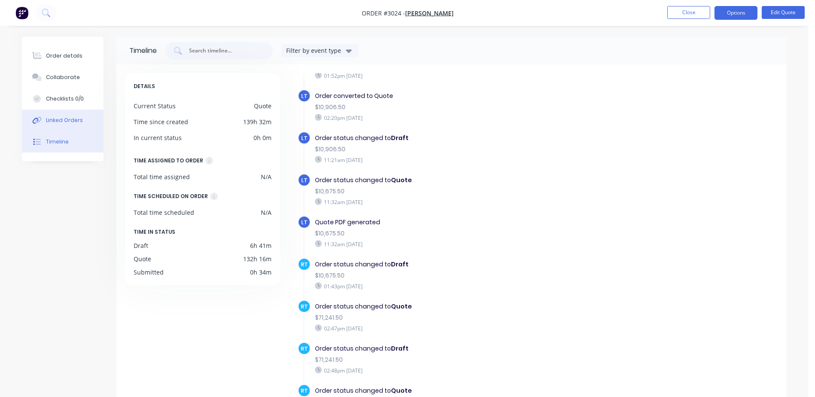
click at [70, 110] on button "Linked Orders" at bounding box center [63, 120] width 82 height 21
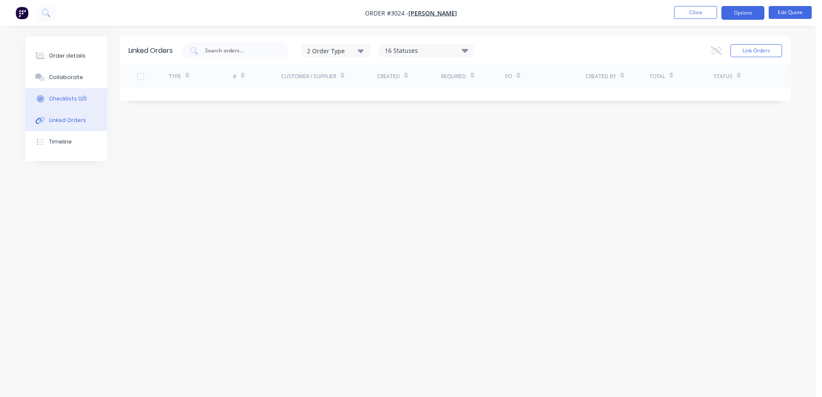
click at [72, 98] on div "Checklists 0/0" at bounding box center [68, 99] width 38 height 8
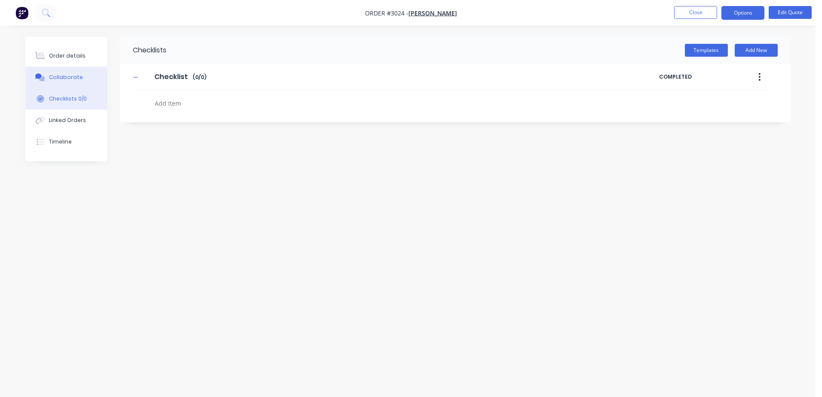
click at [67, 72] on button "Collaborate" at bounding box center [66, 77] width 82 height 21
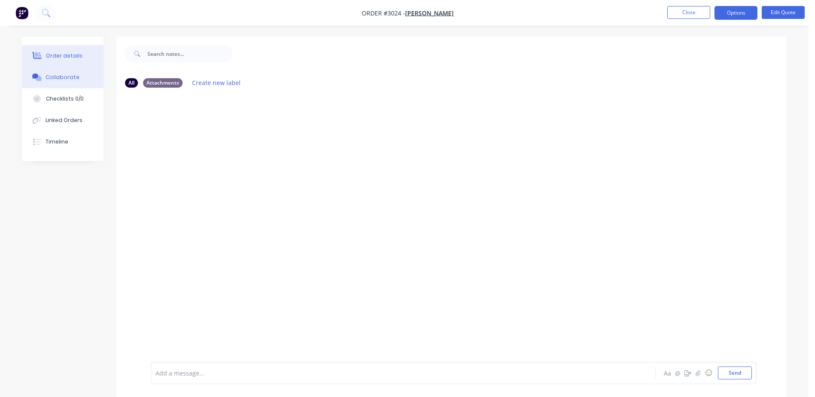
click at [77, 54] on div "Order details" at bounding box center [64, 56] width 37 height 8
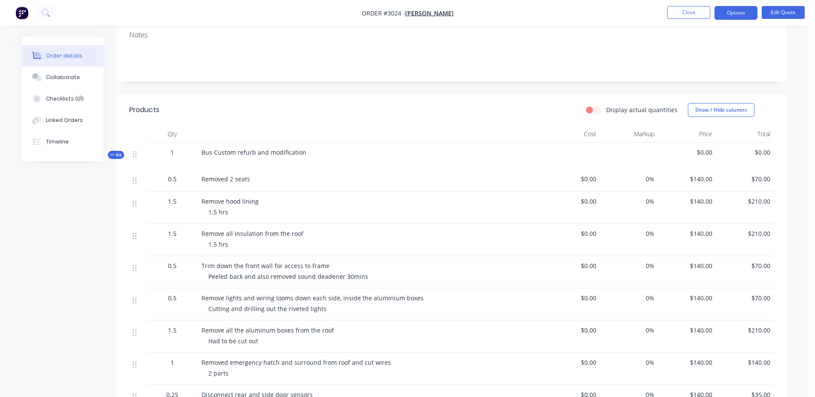
scroll to position [98, 0]
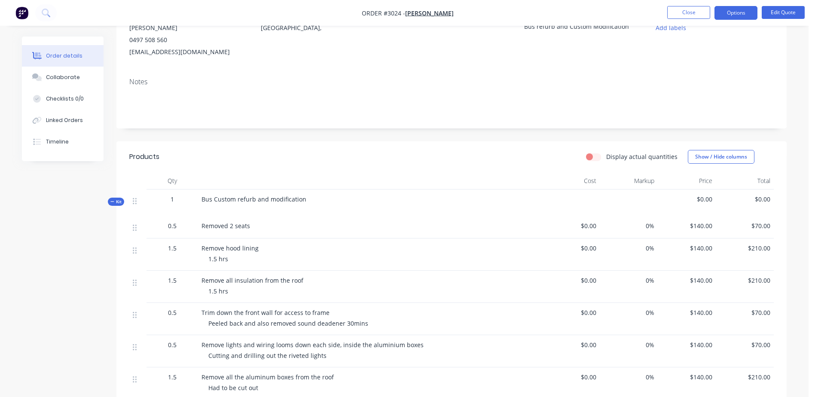
click at [703, 222] on span "$140.00" at bounding box center [687, 225] width 51 height 9
drag, startPoint x: 708, startPoint y: 227, endPoint x: 676, endPoint y: 228, distance: 32.7
click at [676, 228] on span "$140.00" at bounding box center [687, 225] width 51 height 9
drag, startPoint x: 676, startPoint y: 228, endPoint x: 743, endPoint y: 220, distance: 67.9
click at [744, 220] on div "$70.00" at bounding box center [745, 227] width 58 height 22
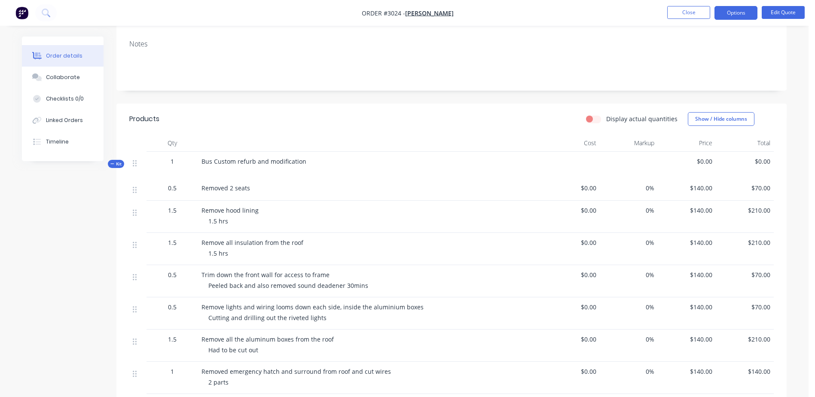
scroll to position [184, 0]
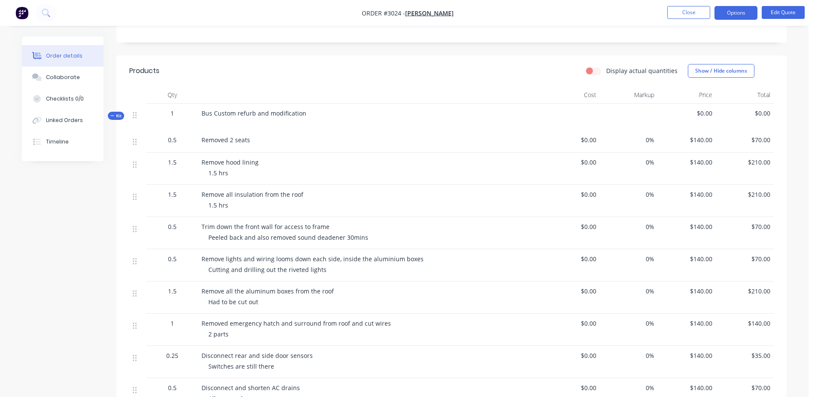
click at [482, 79] on header "Products Display actual quantities Show / Hide columns" at bounding box center [451, 70] width 671 height 31
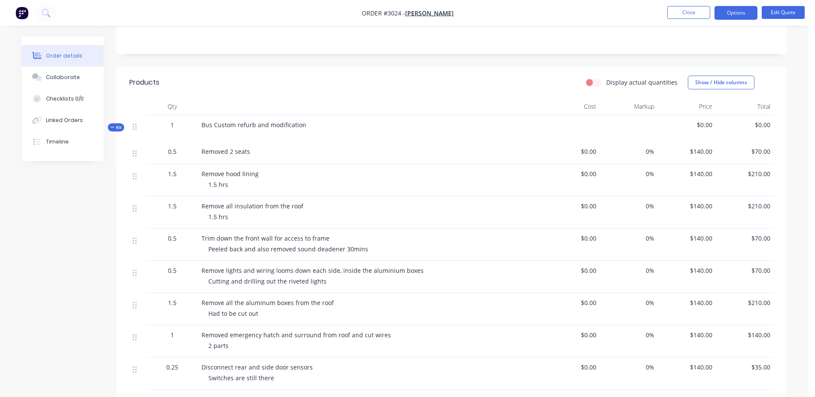
scroll to position [0, 0]
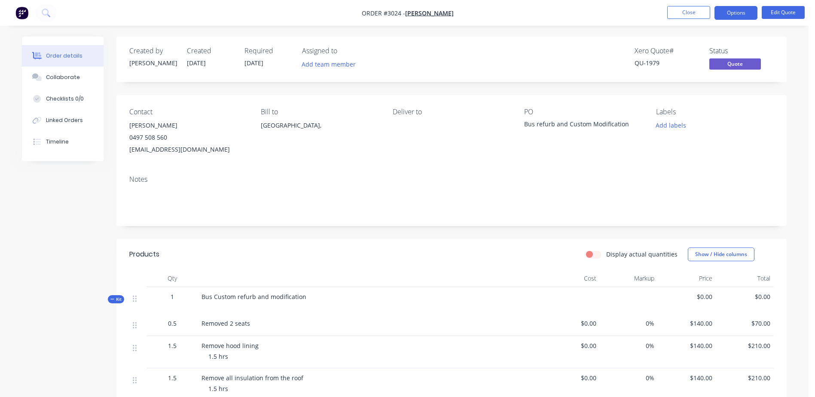
click at [52, 51] on button "Order details" at bounding box center [63, 55] width 82 height 21
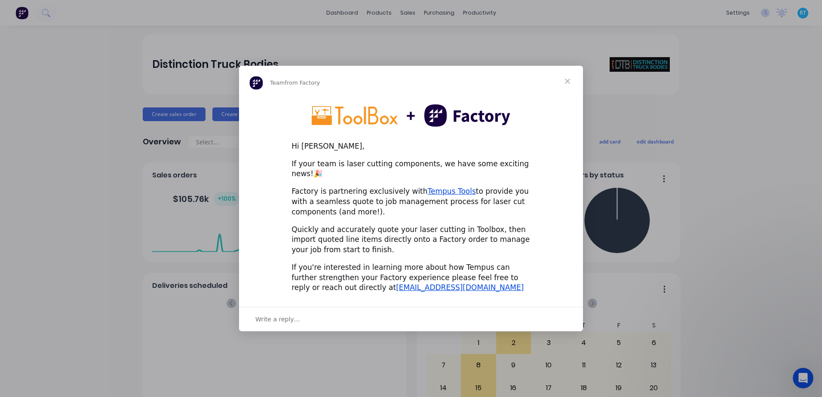
click at [568, 85] on span "Close" at bounding box center [567, 81] width 31 height 31
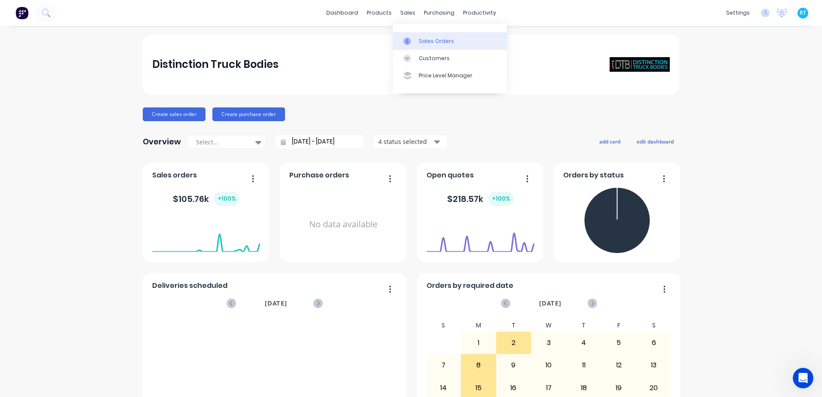
click at [415, 37] on link "Sales Orders" at bounding box center [450, 40] width 114 height 17
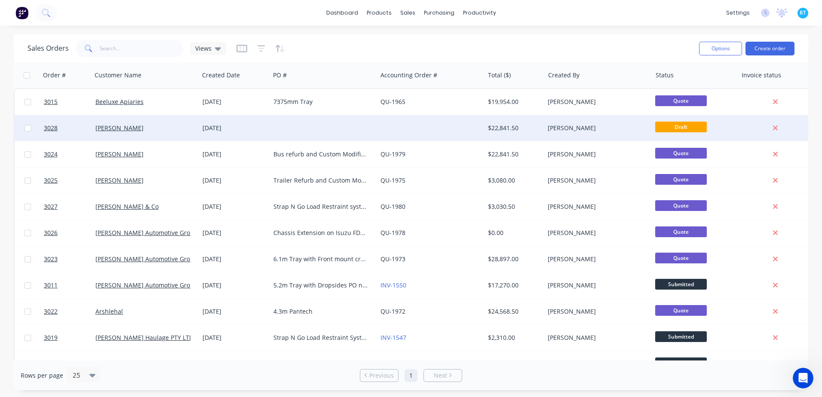
click at [161, 129] on div "[PERSON_NAME]" at bounding box center [142, 128] width 95 height 9
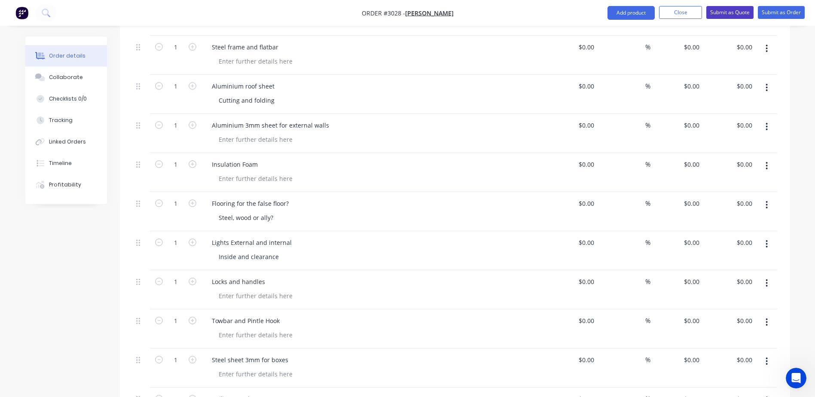
scroll to position [2440, 0]
